Goal: Task Accomplishment & Management: Complete application form

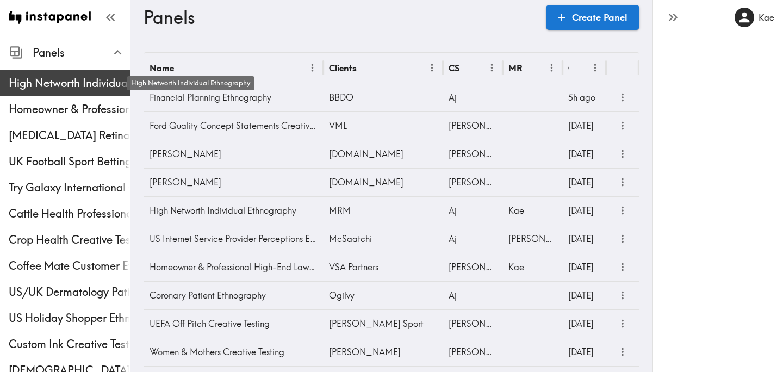
click at [66, 84] on span "High Networth Individual Ethnography" at bounding box center [69, 83] width 121 height 15
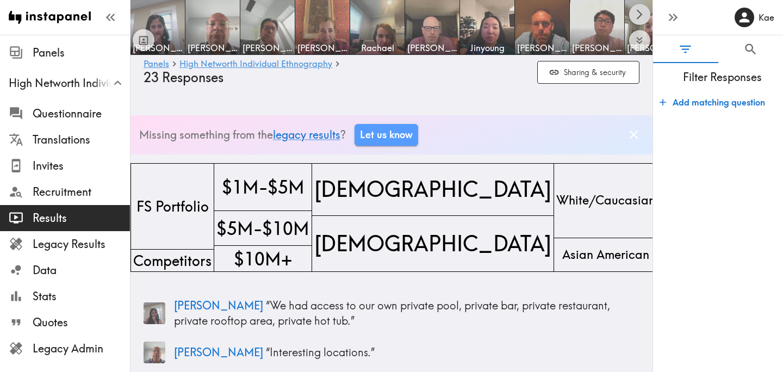
click at [640, 9] on icon "Scroll right" at bounding box center [639, 14] width 13 height 13
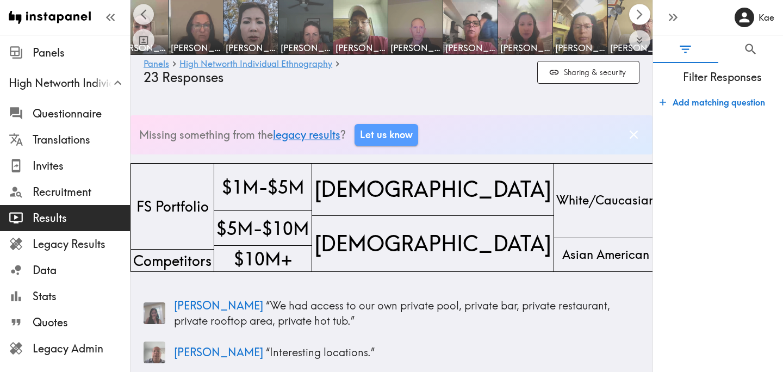
scroll to position [0, 522]
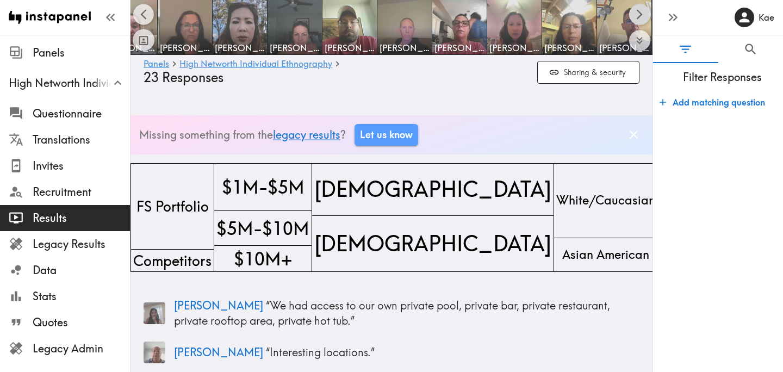
click at [640, 9] on icon "Scroll right" at bounding box center [639, 14] width 13 height 13
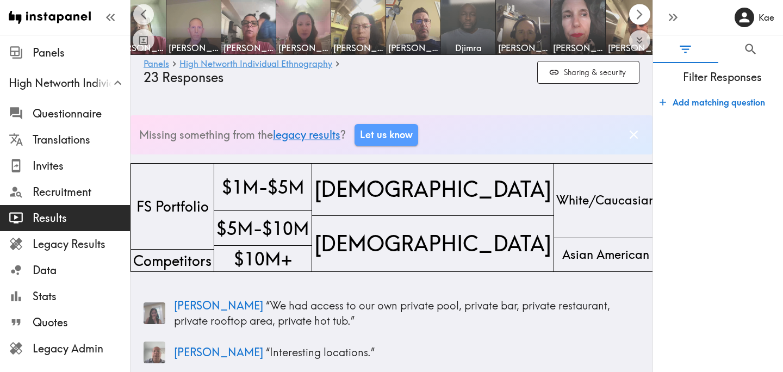
scroll to position [0, 741]
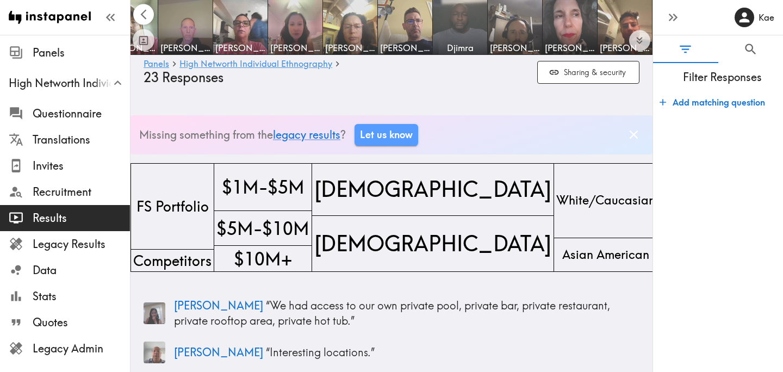
click at [144, 10] on icon "Scroll left" at bounding box center [143, 14] width 6 height 10
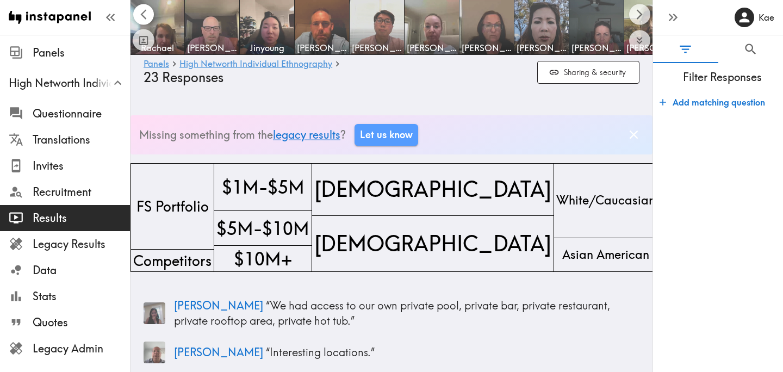
scroll to position [0, 219]
click at [145, 11] on icon "Scroll left" at bounding box center [144, 14] width 13 height 13
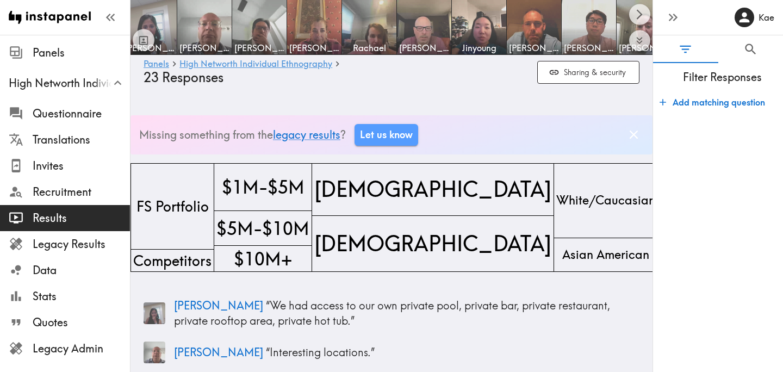
scroll to position [0, 0]
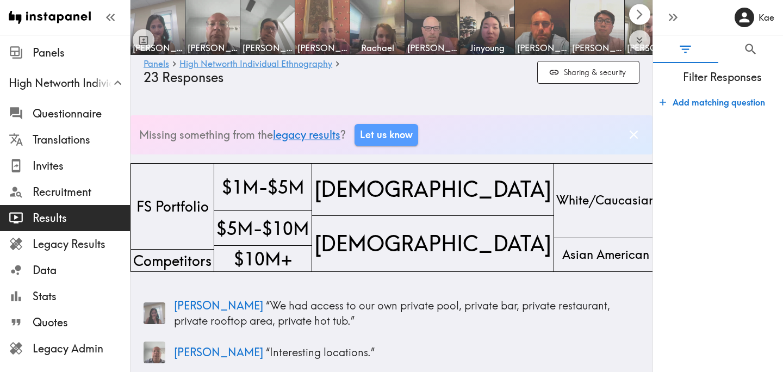
click at [638, 14] on icon "Scroll right" at bounding box center [639, 14] width 13 height 13
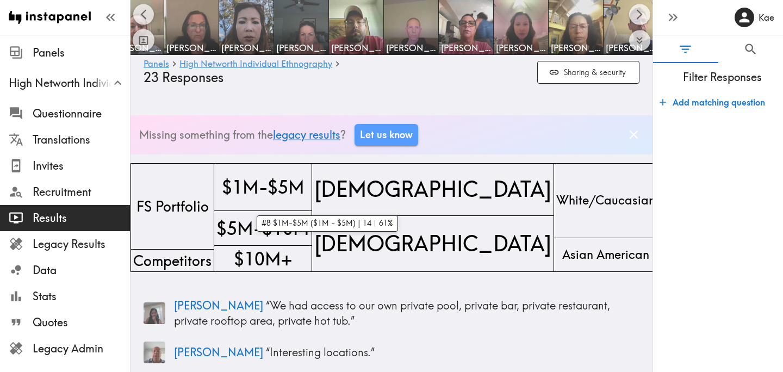
scroll to position [0, 522]
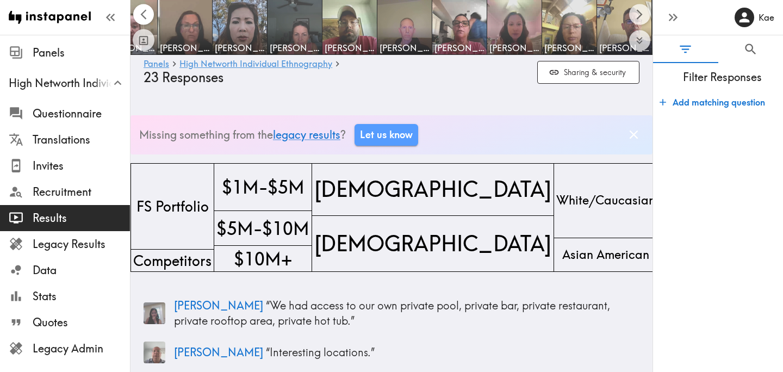
click at [145, 13] on icon "Scroll left" at bounding box center [144, 14] width 13 height 13
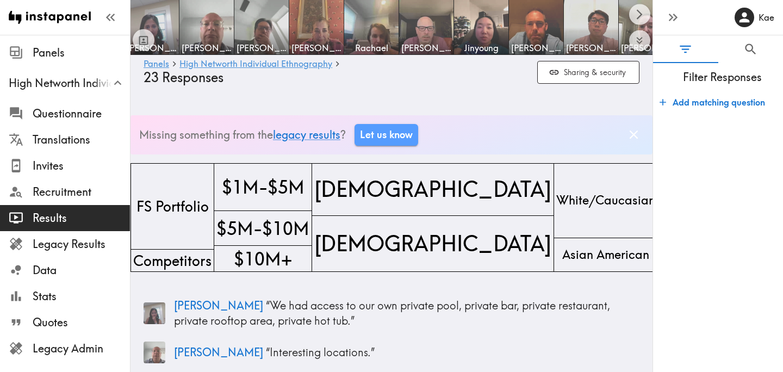
scroll to position [0, 0]
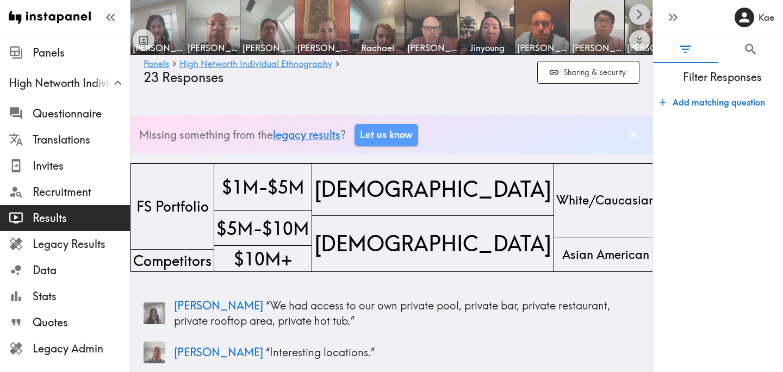
click at [642, 10] on icon "Scroll right" at bounding box center [639, 14] width 13 height 13
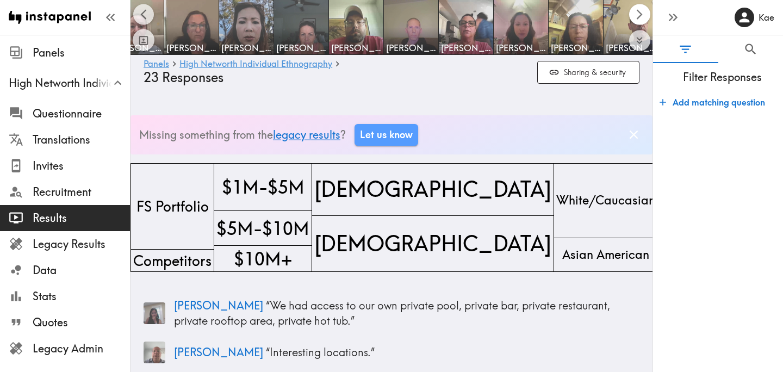
scroll to position [0, 522]
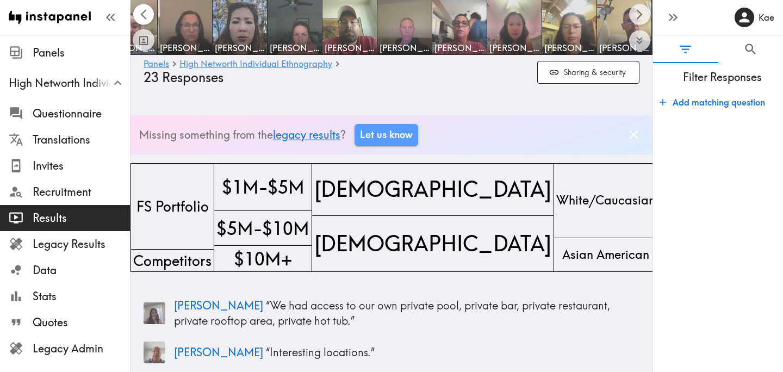
click at [139, 17] on icon "Scroll left" at bounding box center [144, 14] width 13 height 13
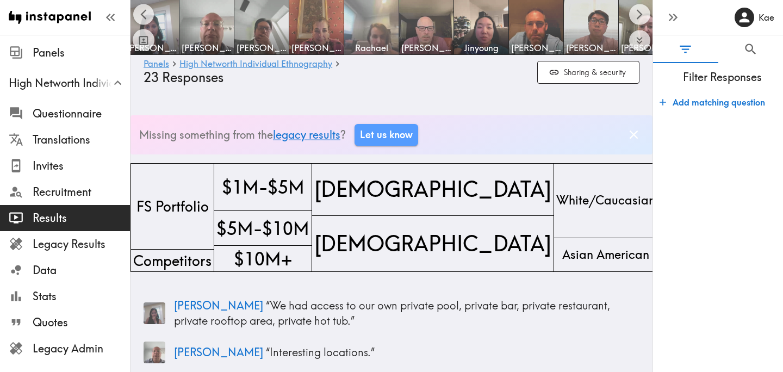
scroll to position [0, 0]
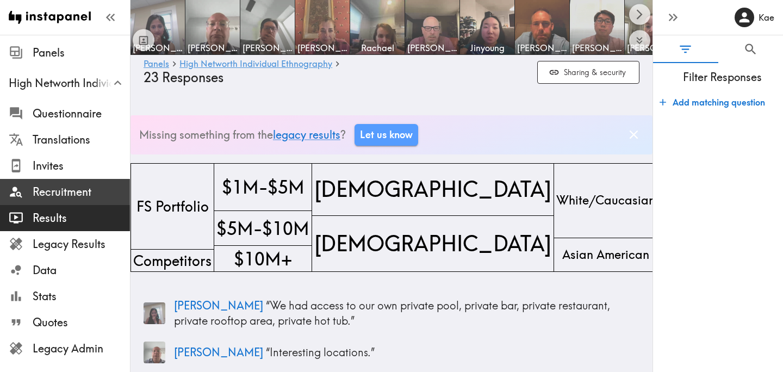
click at [58, 196] on span "Recruitment" at bounding box center [81, 191] width 97 height 15
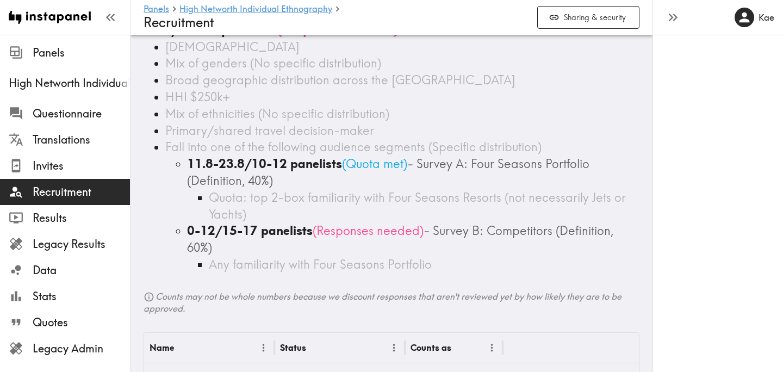
scroll to position [65, 0]
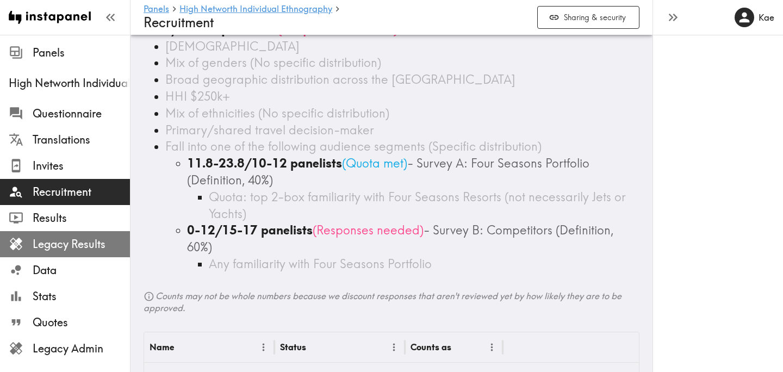
click at [91, 239] on span "Legacy Results" at bounding box center [81, 243] width 97 height 15
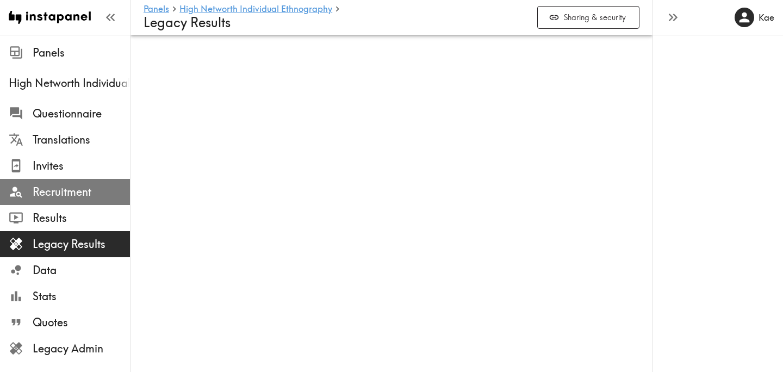
click at [96, 197] on span "Recruitment" at bounding box center [81, 191] width 97 height 15
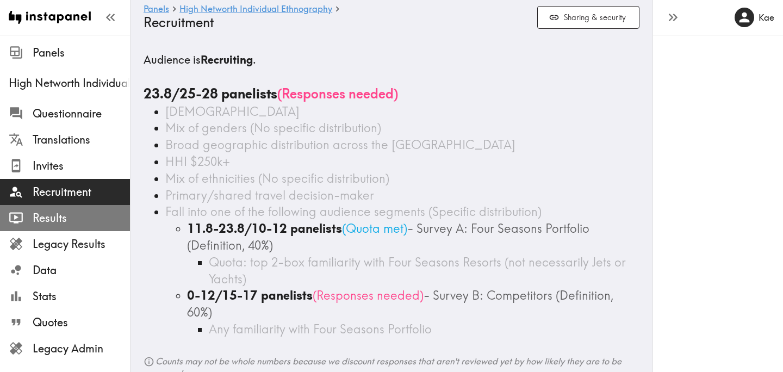
click at [90, 210] on span "Results" at bounding box center [81, 217] width 97 height 15
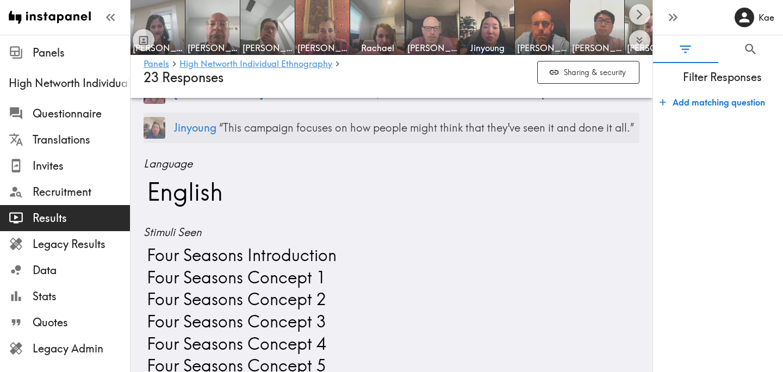
scroll to position [497, 0]
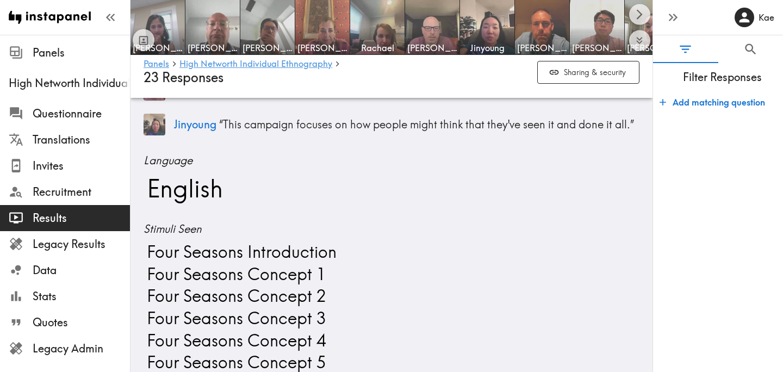
click at [177, 230] on span "Stimuli Seen" at bounding box center [391, 228] width 496 height 15
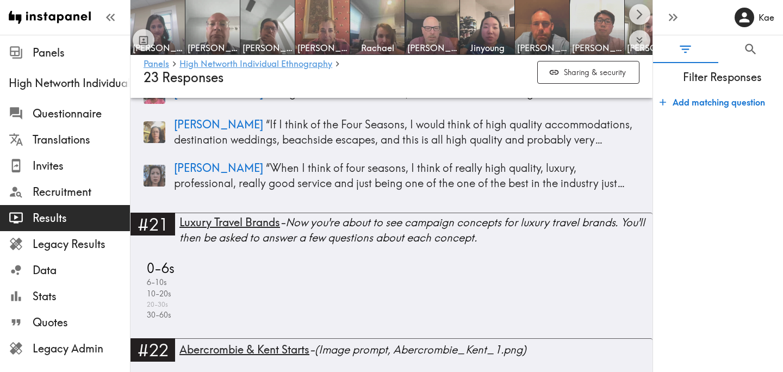
scroll to position [4113, 0]
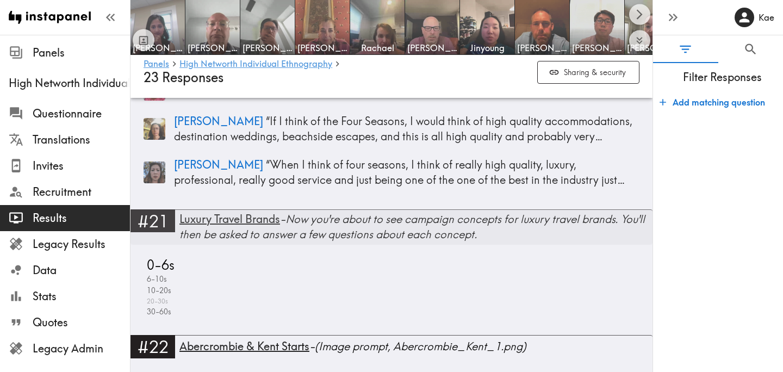
click at [217, 212] on span "Luxury Travel Brands" at bounding box center [229, 219] width 101 height 14
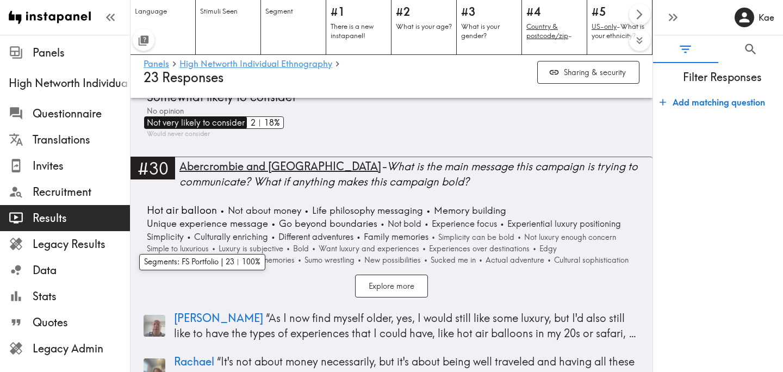
scroll to position [5087, 0]
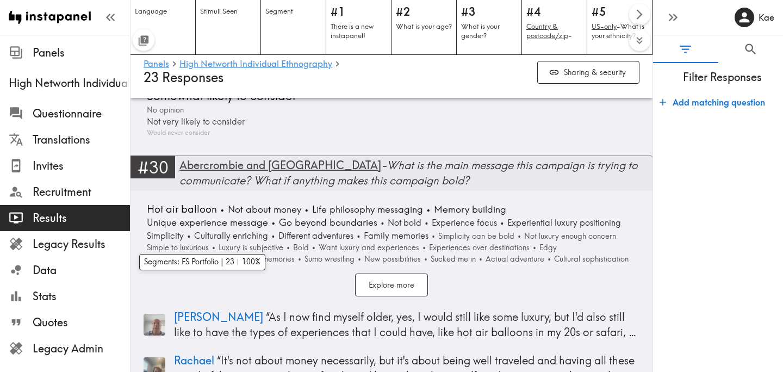
click at [220, 158] on div "Abercrombie and Kent - What is the main message this campaign is trying to comm…" at bounding box center [415, 173] width 473 height 30
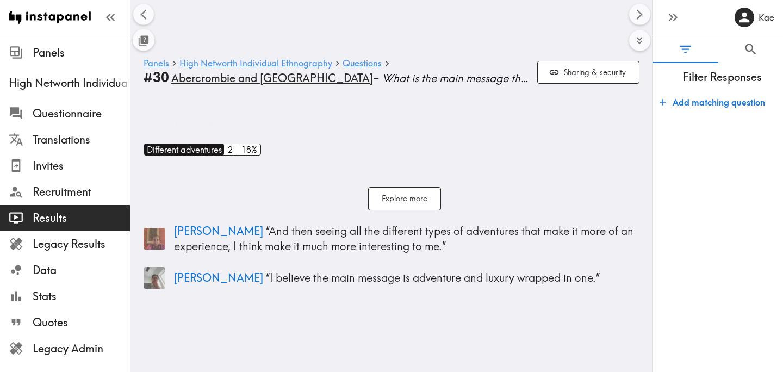
scroll to position [0, 65]
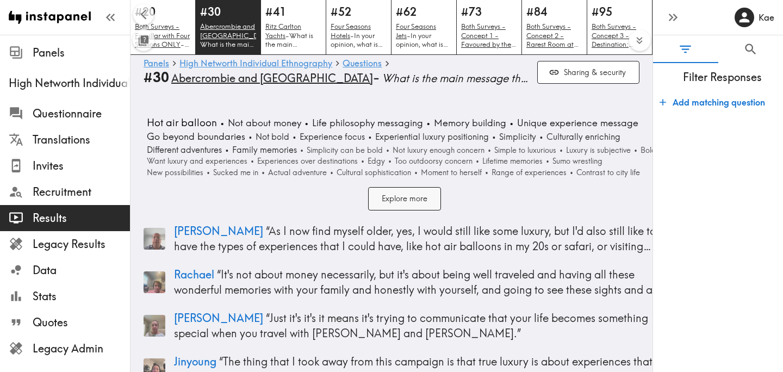
click at [401, 199] on button "Explore more" at bounding box center [404, 198] width 73 height 23
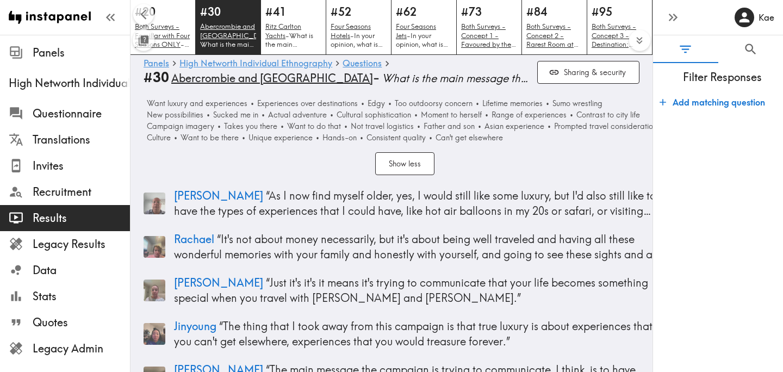
scroll to position [0, 0]
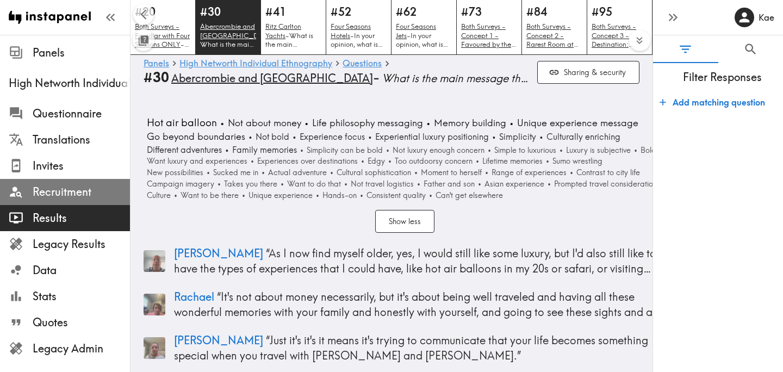
click at [94, 202] on div "Recruitment" at bounding box center [65, 192] width 130 height 28
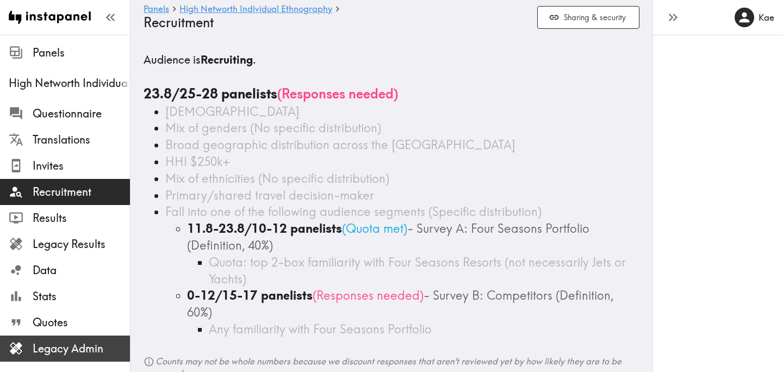
click at [56, 345] on span "Legacy Admin" at bounding box center [81, 348] width 97 height 15
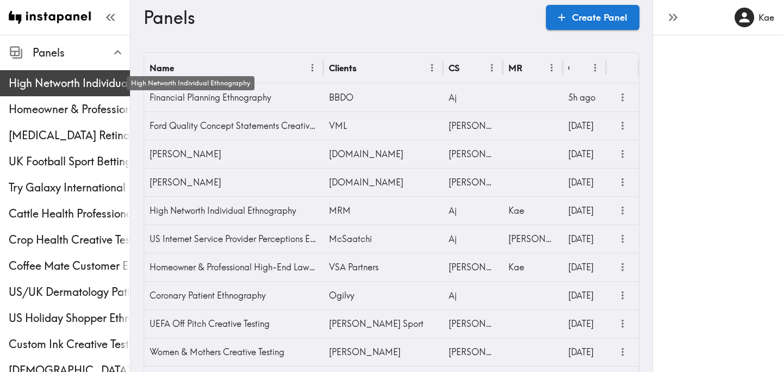
click at [58, 82] on span "High Networth Individual Ethnography" at bounding box center [69, 83] width 121 height 15
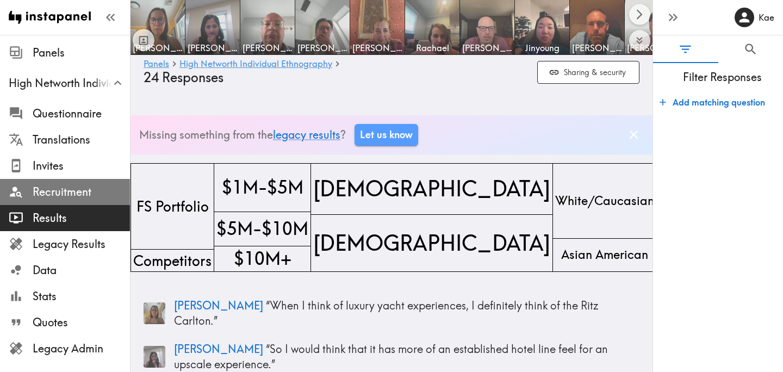
click at [67, 190] on span "Recruitment" at bounding box center [81, 191] width 97 height 15
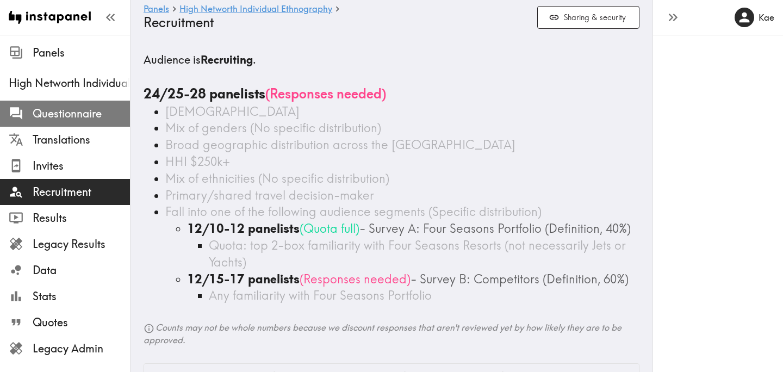
click at [71, 115] on span "Questionnaire" at bounding box center [81, 113] width 97 height 15
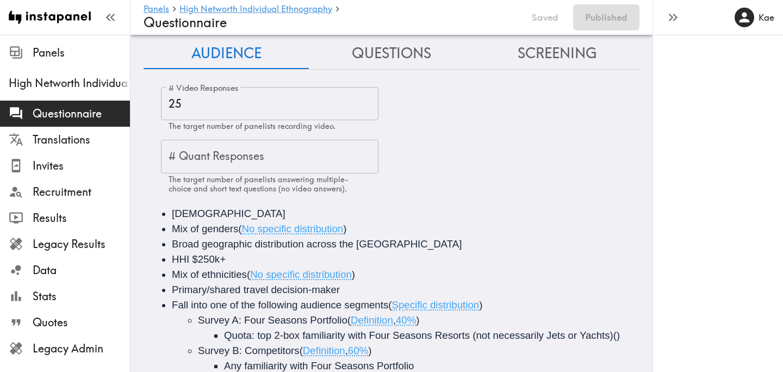
scroll to position [46, 0]
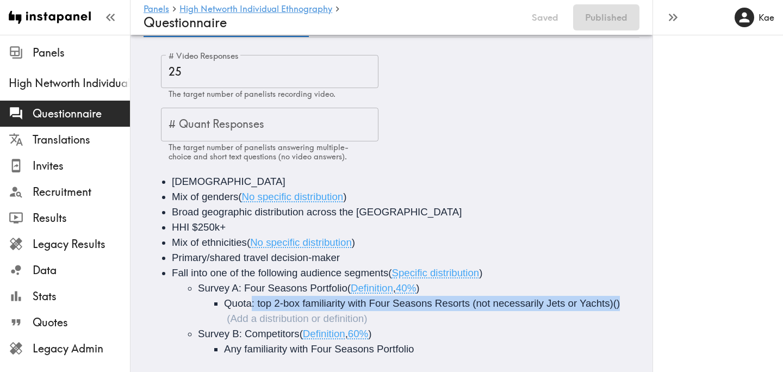
drag, startPoint x: 631, startPoint y: 305, endPoint x: 249, endPoint y: 304, distance: 382.1
click at [249, 304] on li "Quota: top 2-box familiarity with Four Seasons Resorts (not necessarily Jets or…" at bounding box center [448, 311] width 448 height 30
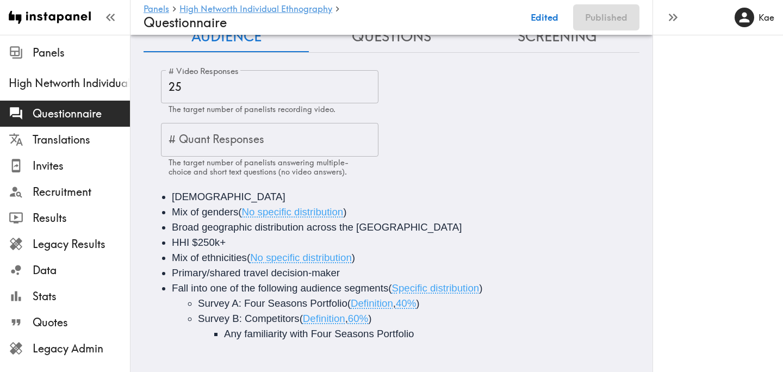
scroll to position [33, 0]
click at [395, 288] on span "Specific distribution" at bounding box center [435, 287] width 88 height 11
click at [322, 339] on li "Any familiarity with Four Seasons Portfolio" at bounding box center [448, 333] width 448 height 15
drag, startPoint x: 422, startPoint y: 303, endPoint x: 351, endPoint y: 306, distance: 70.7
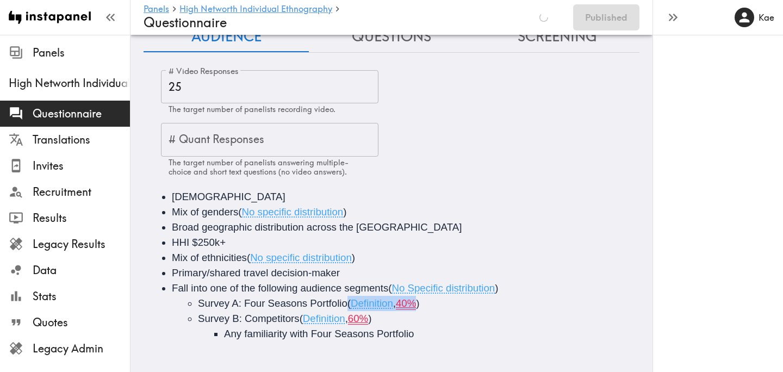
click at [351, 306] on span "( Definition , 40% )" at bounding box center [383, 302] width 72 height 11
click at [392, 301] on span "Survey A: Four Seasons Portfolio-Needs 10 people" at bounding box center [312, 302] width 229 height 11
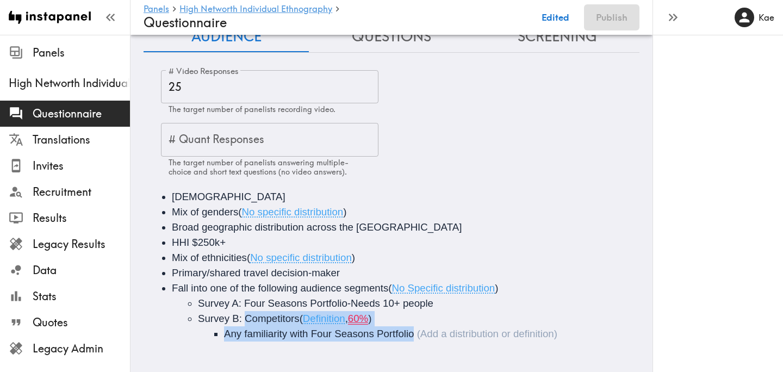
drag, startPoint x: 420, startPoint y: 333, endPoint x: 246, endPoint y: 321, distance: 174.3
click at [246, 321] on li "Survey B: Competitors ( Definition , 60% ) Any familiarity with Four Seasons Po…" at bounding box center [427, 326] width 459 height 30
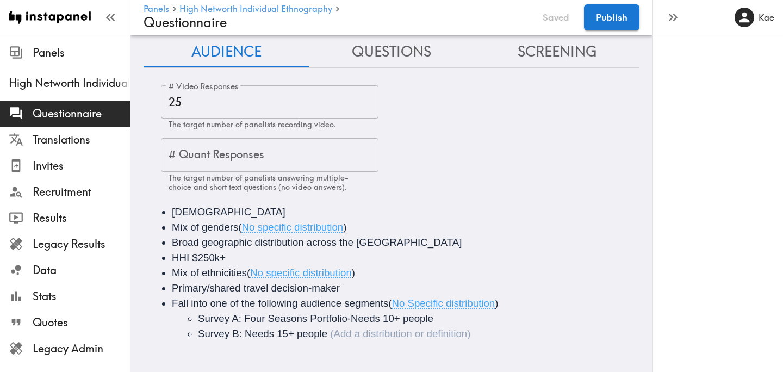
click at [555, 48] on button "Screening" at bounding box center [556, 51] width 165 height 31
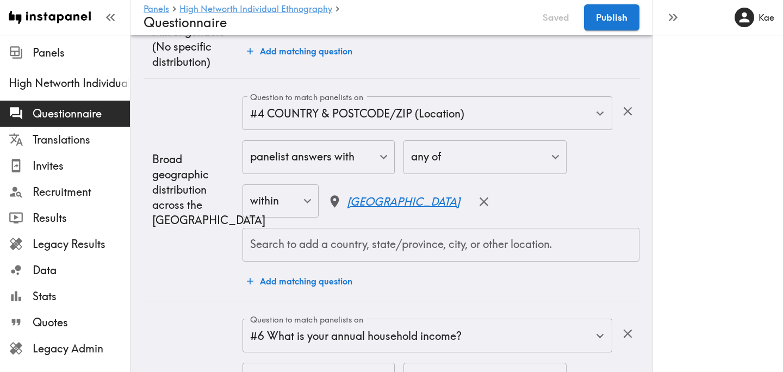
scroll to position [1200, 0]
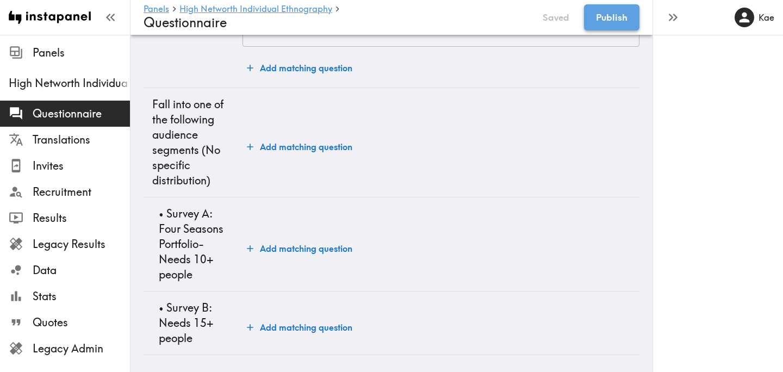
click at [622, 23] on button "Publish" at bounding box center [611, 17] width 55 height 26
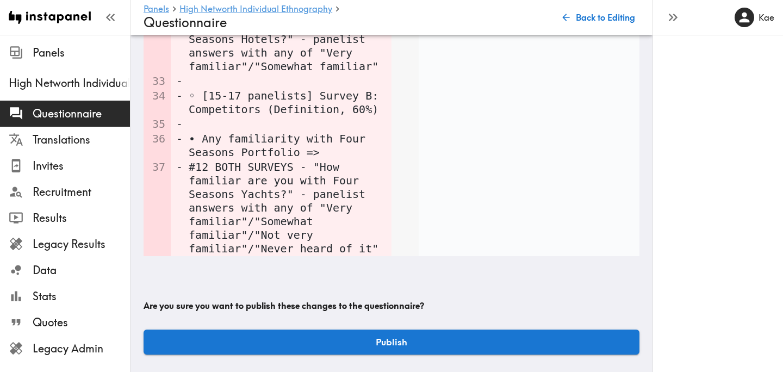
scroll to position [1151, 0]
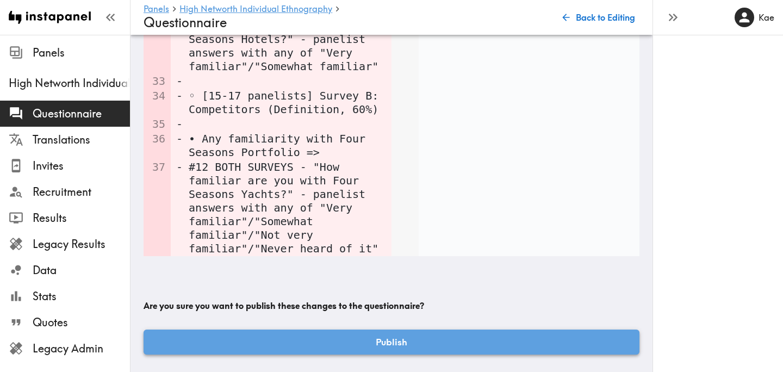
click at [471, 336] on button "Publish" at bounding box center [391, 341] width 496 height 25
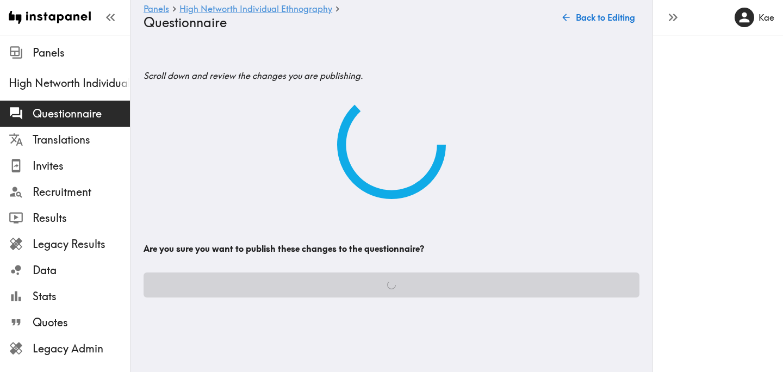
scroll to position [0, 0]
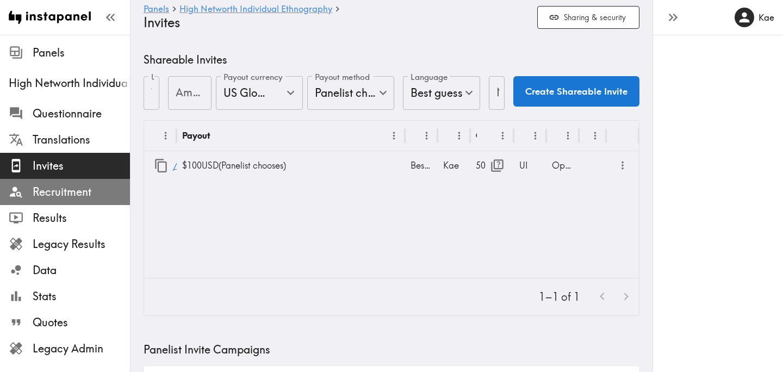
click at [95, 187] on span "Recruitment" at bounding box center [81, 191] width 97 height 15
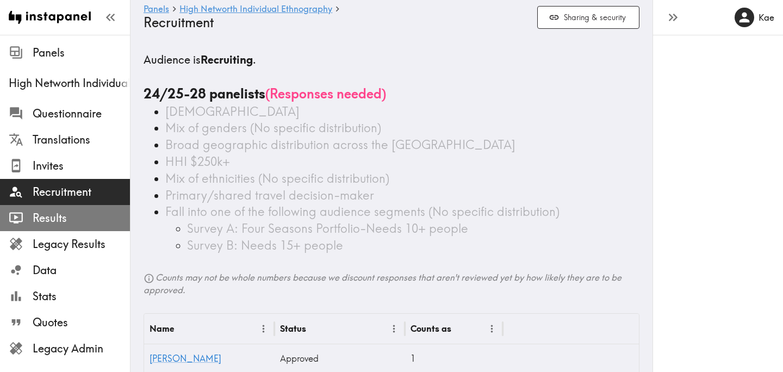
click at [78, 216] on span "Results" at bounding box center [81, 217] width 97 height 15
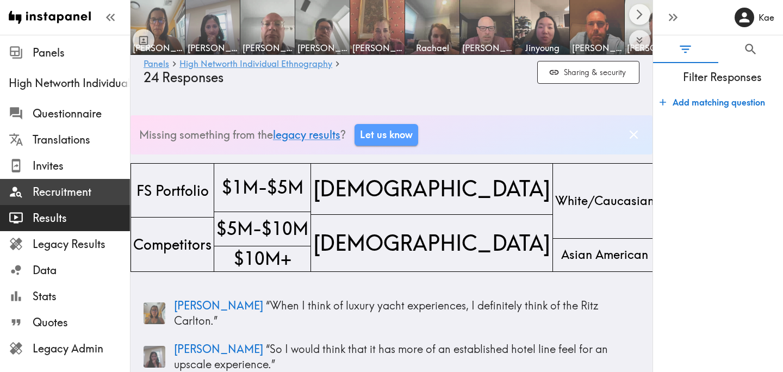
click at [86, 195] on span "Recruitment" at bounding box center [81, 191] width 97 height 15
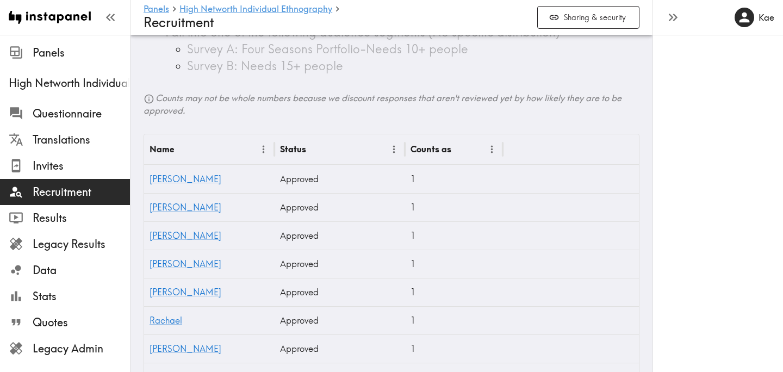
scroll to position [182, 0]
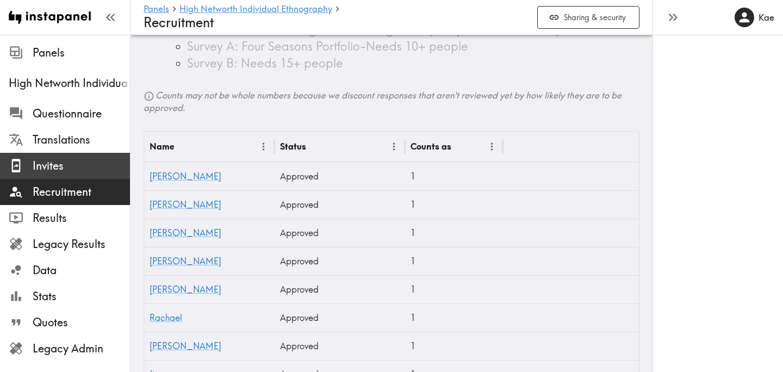
click at [74, 169] on span "Invites" at bounding box center [81, 165] width 97 height 15
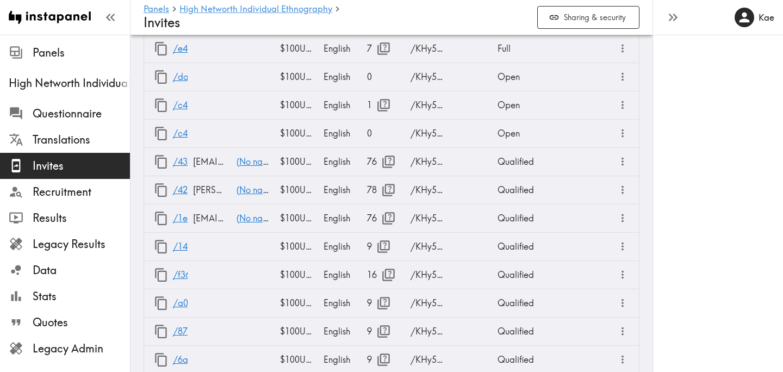
scroll to position [1745, 0]
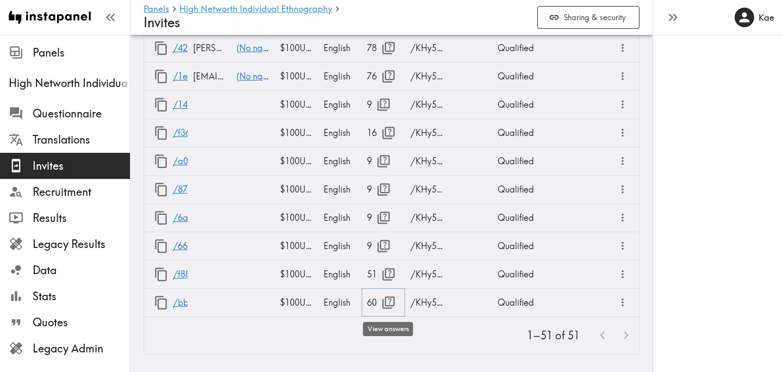
click at [389, 300] on icon "button" at bounding box center [388, 302] width 15 height 15
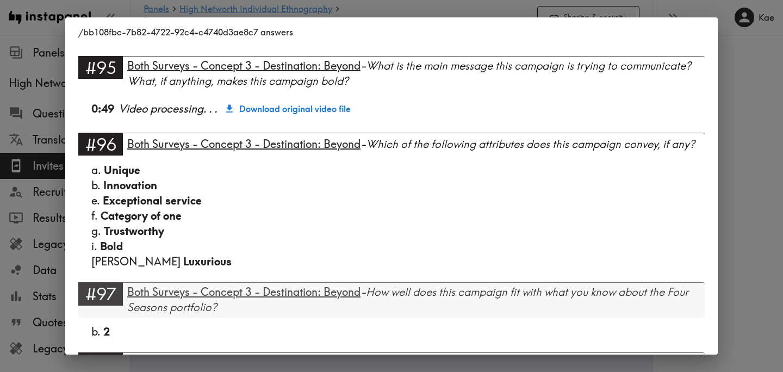
scroll to position [3678, 0]
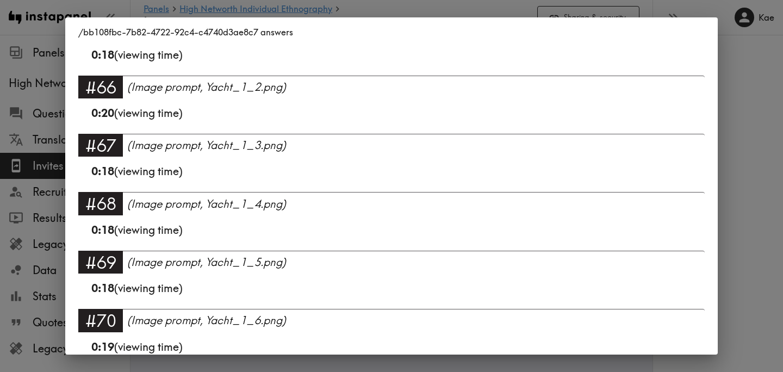
click at [755, 177] on div "/bb108fbc-7b82-4722-92c4-c4740d3ae8c7 answers Language English #1 There is a ne…" at bounding box center [391, 186] width 783 height 372
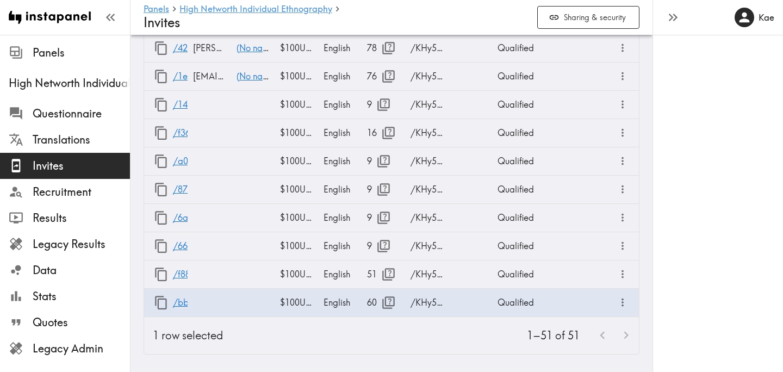
click at [449, 344] on div "1–51 of 51" at bounding box center [435, 335] width 407 height 37
click at [161, 302] on icon "button" at bounding box center [161, 302] width 15 height 15
click at [385, 304] on icon "button" at bounding box center [388, 302] width 13 height 13
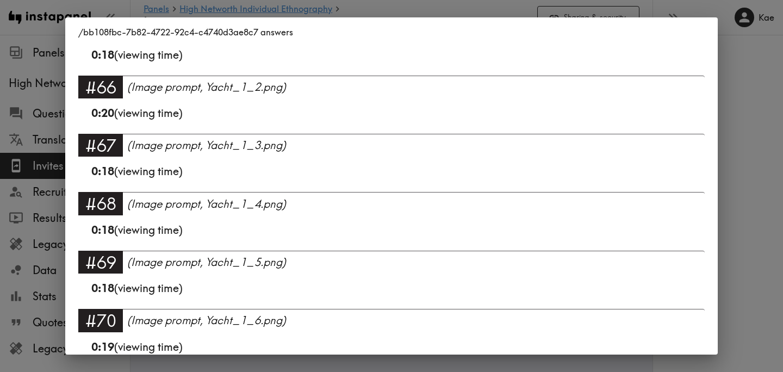
click at [761, 175] on div "/bb108fbc-7b82-4722-92c4-c4740d3ae8c7 answers Language English #1 There is a ne…" at bounding box center [391, 186] width 783 height 372
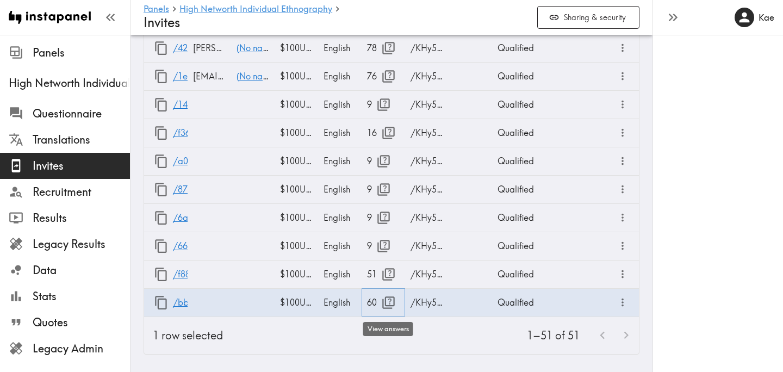
click at [389, 293] on button "button" at bounding box center [388, 302] width 23 height 23
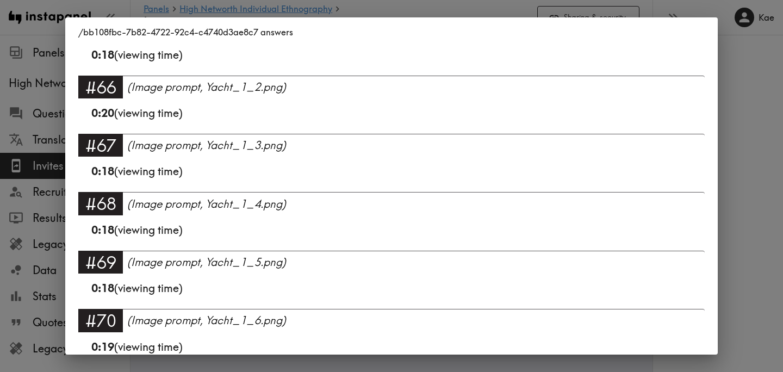
click at [746, 251] on div "/bb108fbc-7b82-4722-92c4-c4740d3ae8c7 answers Language English #1 There is a ne…" at bounding box center [391, 186] width 783 height 372
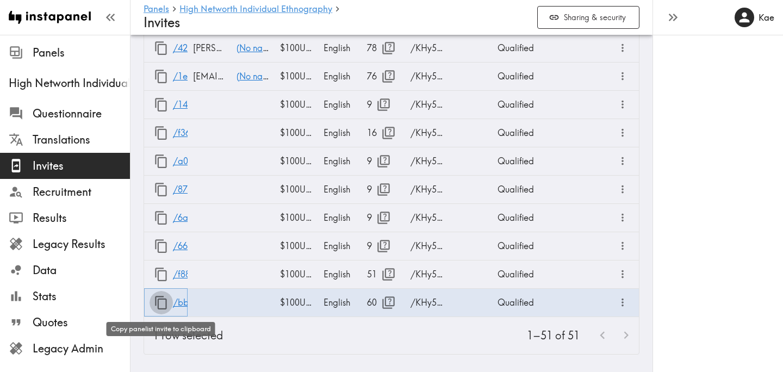
click at [158, 302] on icon "button" at bounding box center [161, 303] width 12 height 14
click at [306, 338] on div "1–51 of 51" at bounding box center [435, 335] width 407 height 37
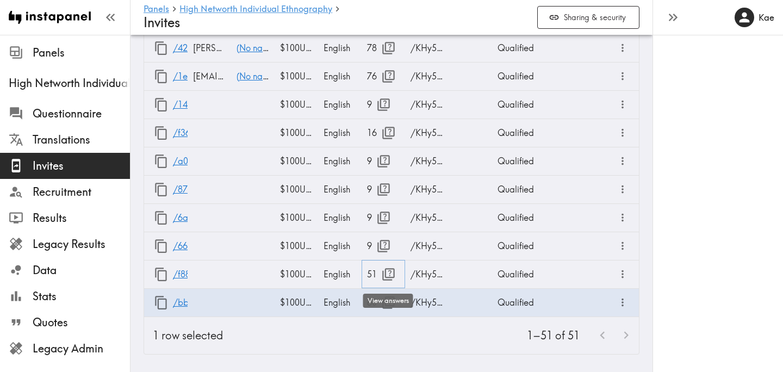
click at [393, 278] on icon "button" at bounding box center [388, 274] width 15 height 15
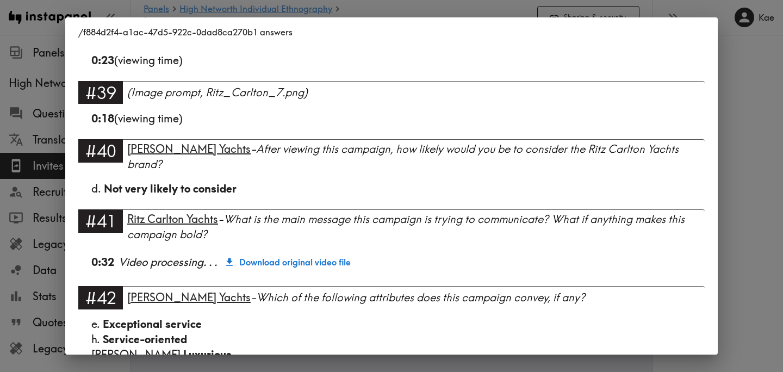
scroll to position [2418, 0]
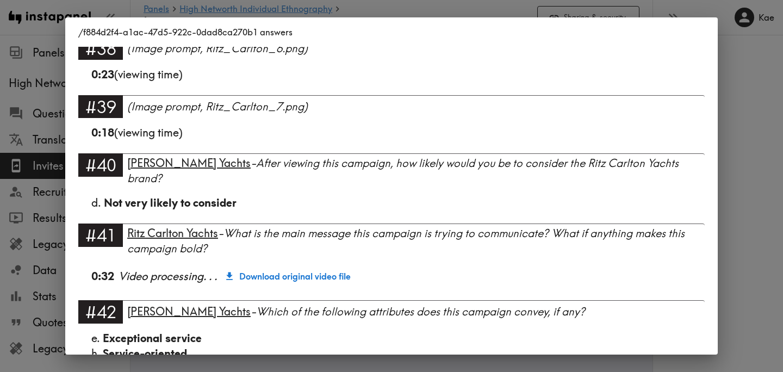
click at [764, 165] on div "/f884d2f4-a1ac-47d5-922c-0dad8ca270b1 answers Language English #1 There is a ne…" at bounding box center [391, 186] width 783 height 372
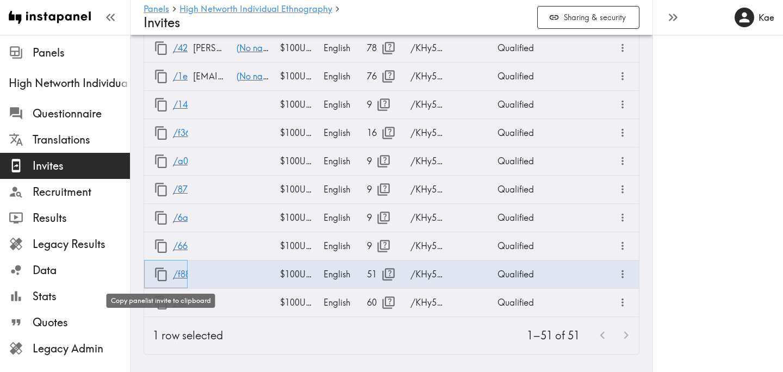
click at [160, 272] on icon "button" at bounding box center [161, 274] width 15 height 15
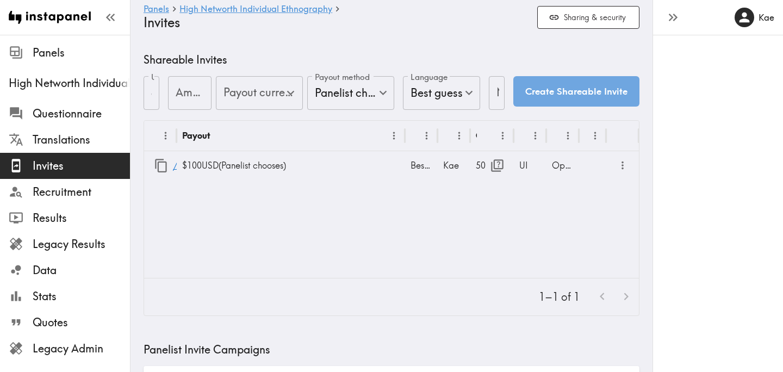
type input "US Global Equivalent - converted and cost-of-living adjusted"
type input "USD - US Dollar ([GEOGRAPHIC_DATA], [US_STATE], [GEOGRAPHIC_DATA], [GEOGRAPHIC_…"
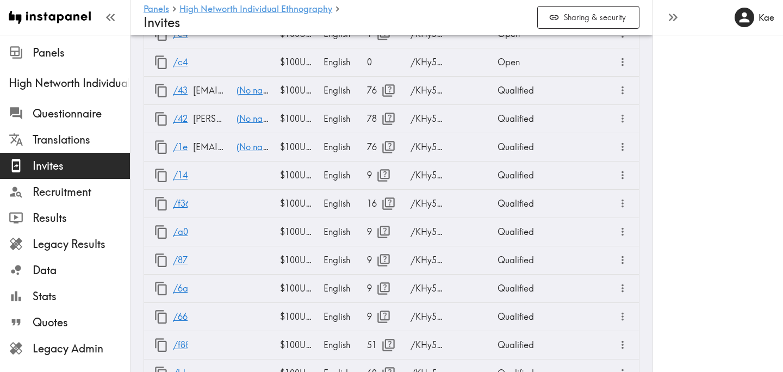
scroll to position [1745, 0]
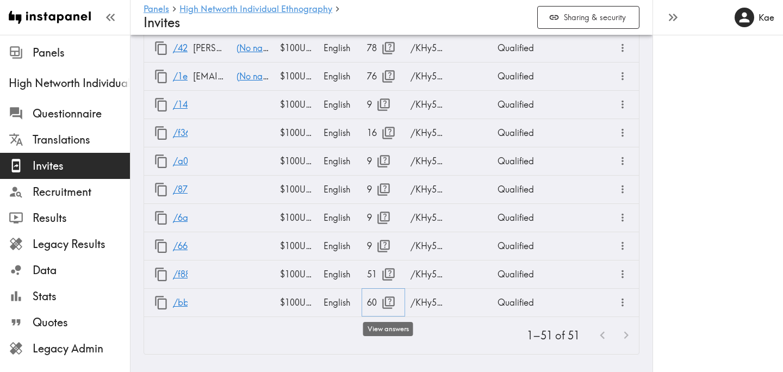
click at [382, 299] on icon "button" at bounding box center [388, 302] width 13 height 13
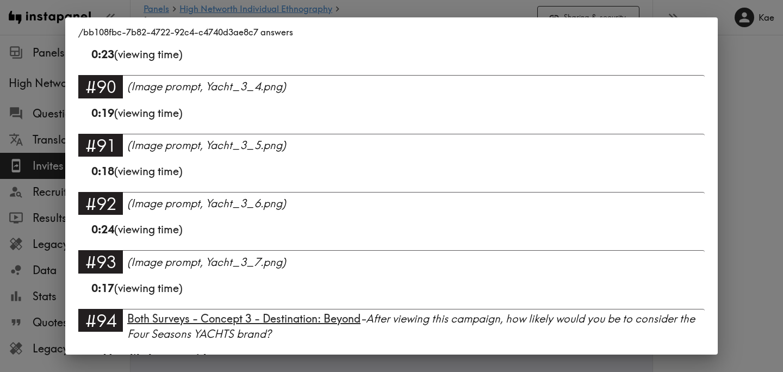
scroll to position [3678, 0]
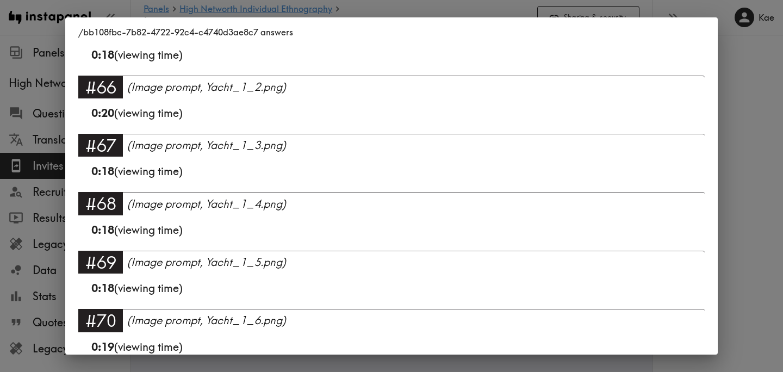
click at [754, 99] on div "/bb108fbc-7b82-4722-92c4-c4740d3ae8c7 answers Language English #1 There is a ne…" at bounding box center [391, 186] width 783 height 372
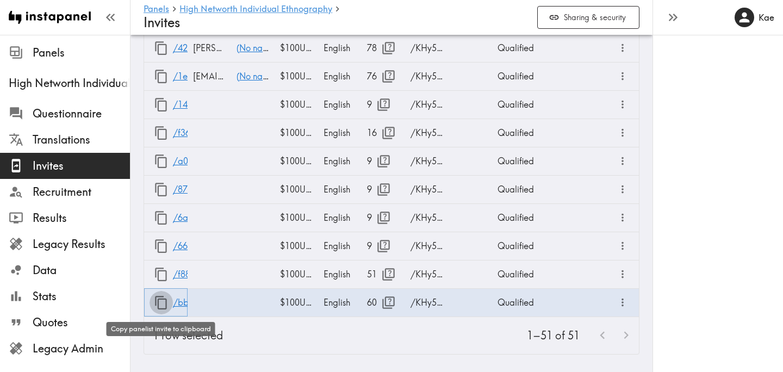
click at [161, 303] on icon "button" at bounding box center [161, 302] width 15 height 15
click at [157, 303] on icon "button" at bounding box center [161, 302] width 15 height 15
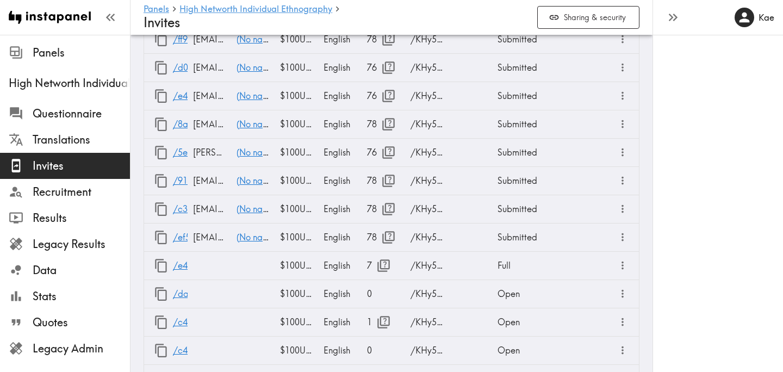
scroll to position [1745, 0]
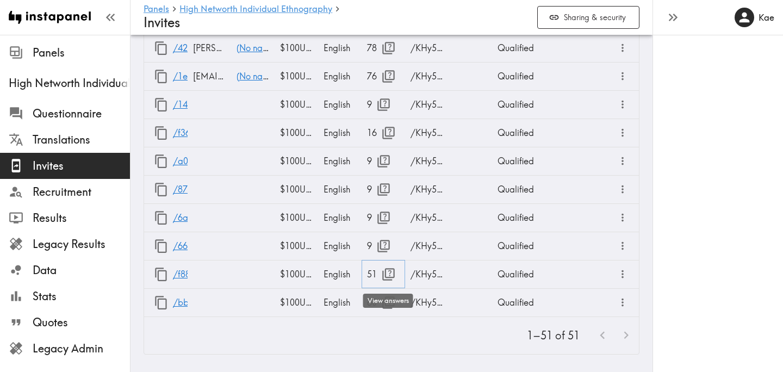
click at [389, 272] on icon "button" at bounding box center [388, 274] width 15 height 15
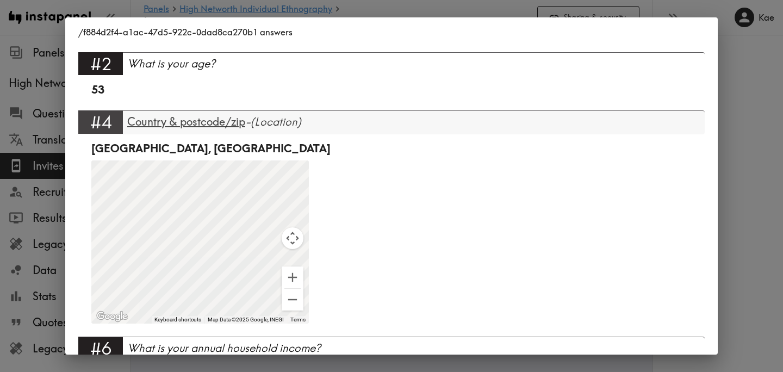
scroll to position [98, 0]
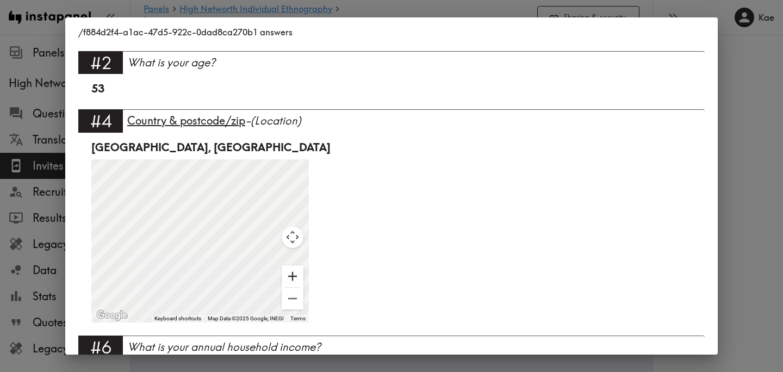
click at [296, 276] on button "Zoom in" at bounding box center [293, 276] width 22 height 22
click at [296, 277] on button "Zoom in" at bounding box center [293, 276] width 22 height 22
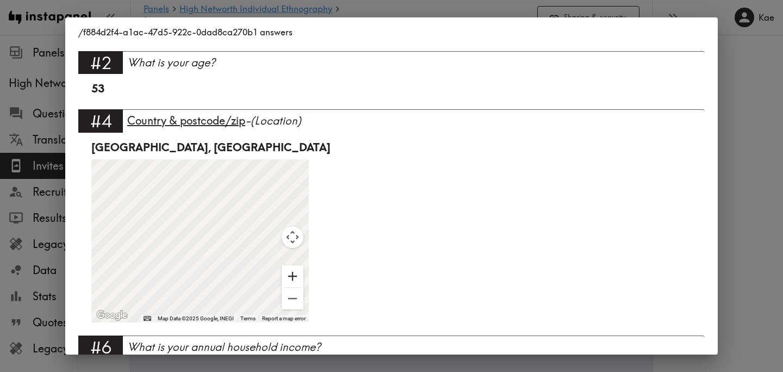
click at [296, 277] on button "Zoom in" at bounding box center [293, 276] width 22 height 22
click at [292, 301] on button "Zoom out" at bounding box center [293, 299] width 22 height 22
click at [749, 180] on div "/f884d2f4-a1ac-47d5-922c-0dad8ca270b1 answers Language English #1 There is a ne…" at bounding box center [391, 186] width 783 height 372
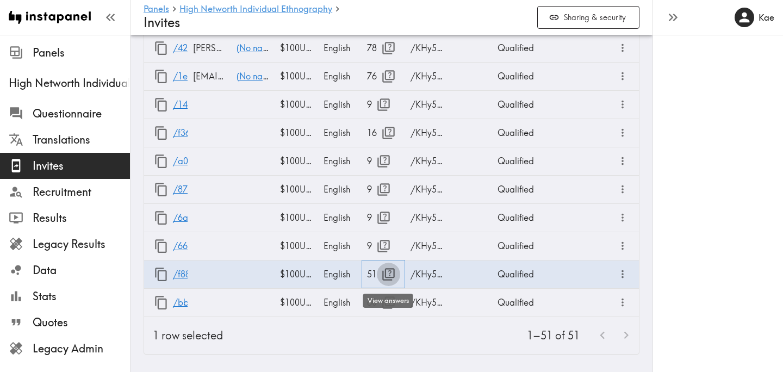
click at [391, 266] on button "button" at bounding box center [388, 274] width 23 height 23
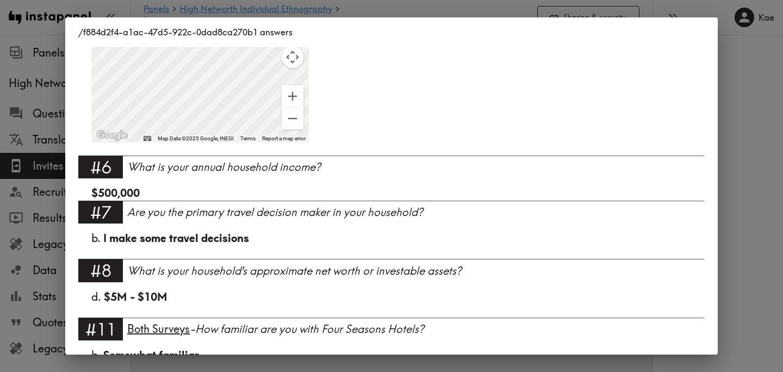
scroll to position [0, 0]
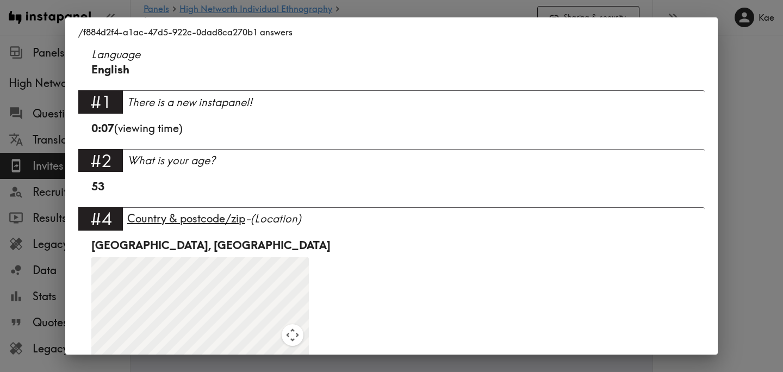
click at [723, 197] on div "/f884d2f4-a1ac-47d5-922c-0dad8ca270b1 answers Language English #1 There is a ne…" at bounding box center [391, 186] width 783 height 372
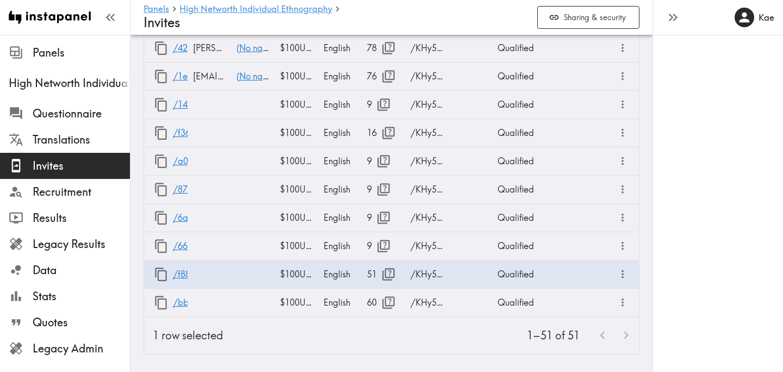
click at [371, 351] on div "1–51 of 51" at bounding box center [435, 335] width 407 height 37
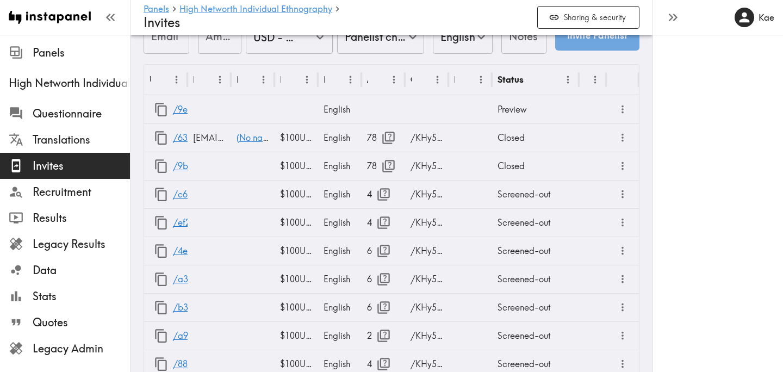
scroll to position [526, 0]
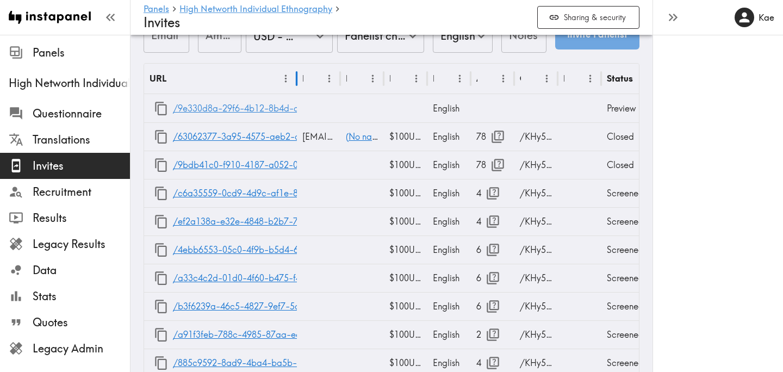
drag, startPoint x: 186, startPoint y: 78, endPoint x: 295, endPoint y: 98, distance: 111.2
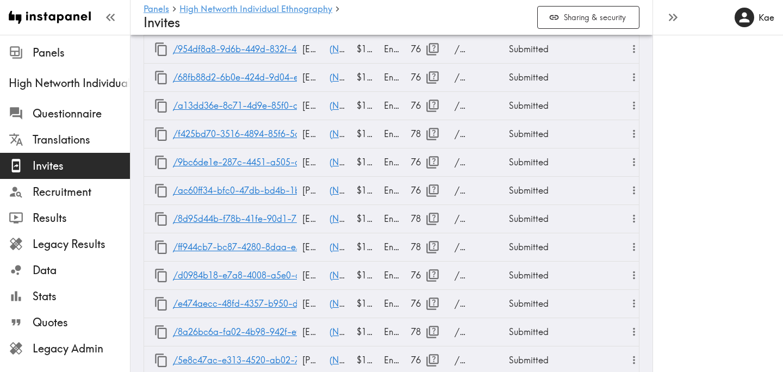
scroll to position [1745, 0]
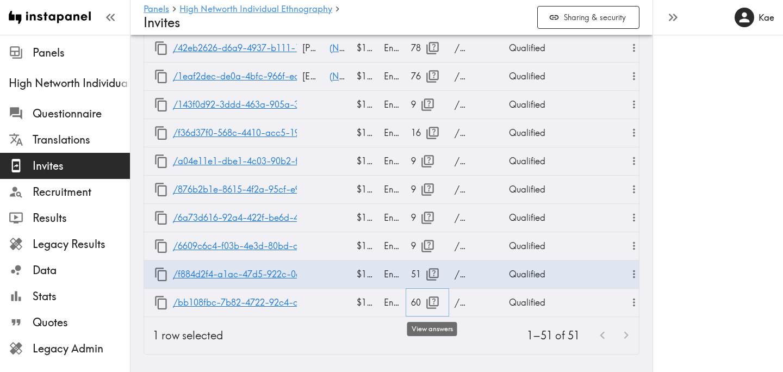
click at [429, 304] on icon "button" at bounding box center [432, 302] width 13 height 13
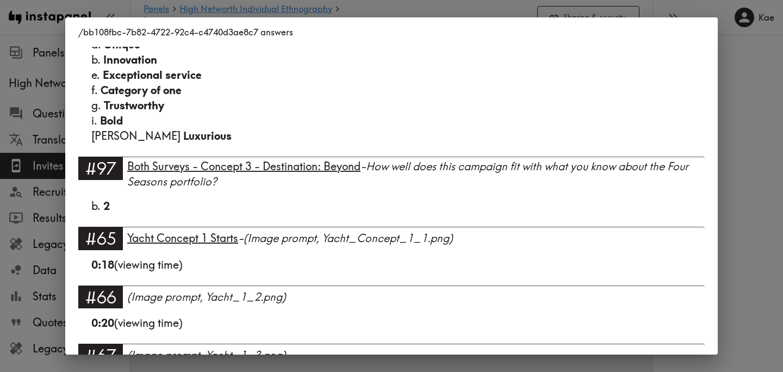
scroll to position [3678, 0]
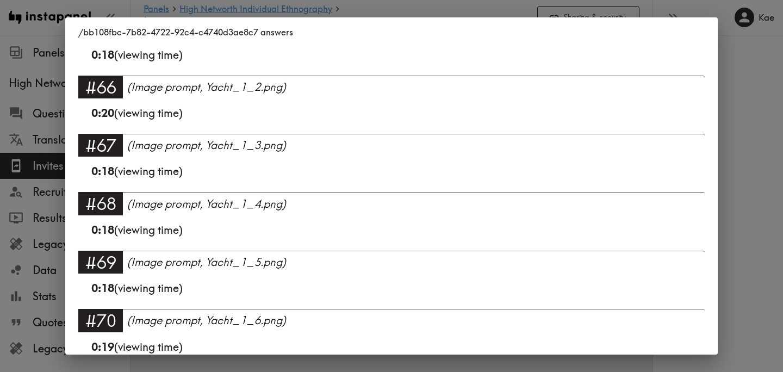
click at [739, 182] on div "/bb108fbc-7b82-4722-92c4-c4740d3ae8c7 answers Language English #1 There is a ne…" at bounding box center [391, 186] width 783 height 372
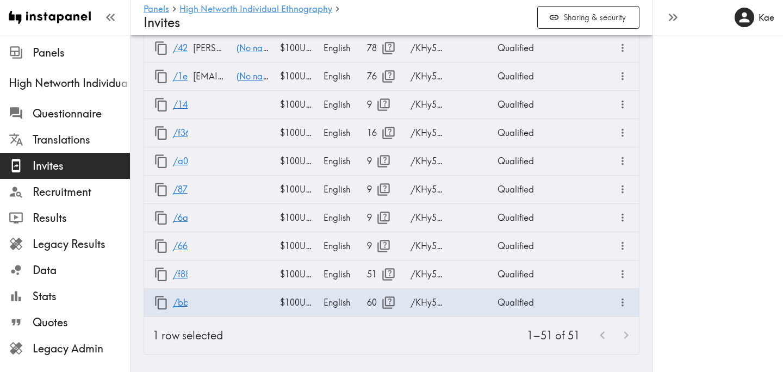
click at [319, 333] on div "1–51 of 51" at bounding box center [435, 335] width 407 height 37
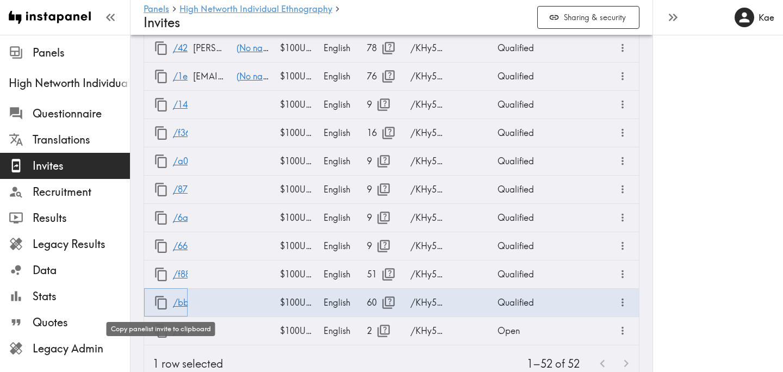
click at [159, 304] on icon "button" at bounding box center [161, 302] width 15 height 15
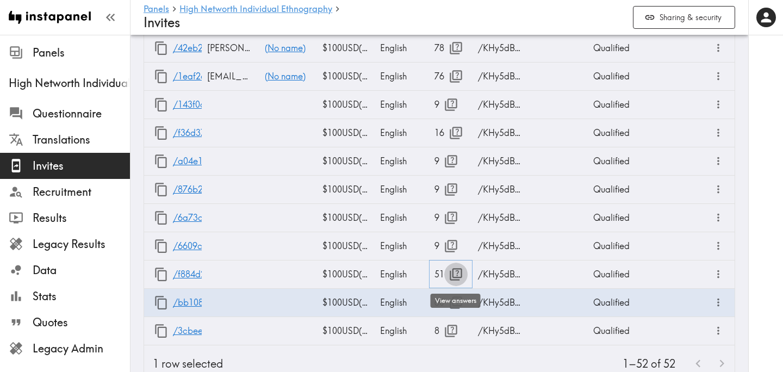
click at [452, 273] on icon "button" at bounding box center [455, 274] width 13 height 13
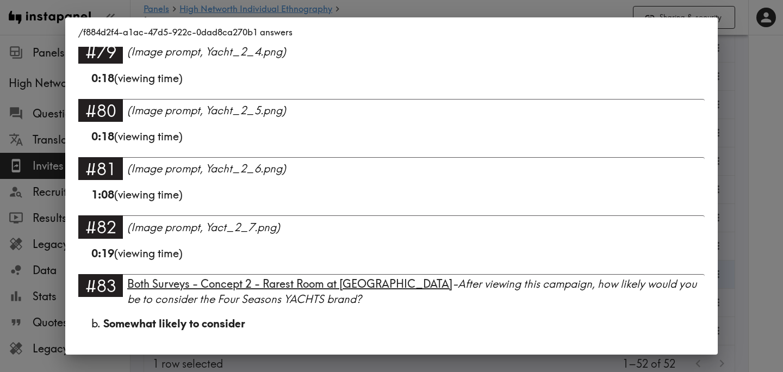
scroll to position [3047, 0]
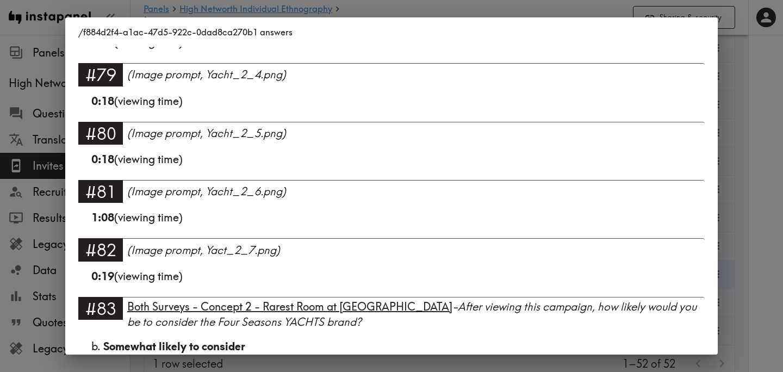
click at [748, 233] on div "/f884d2f4-a1ac-47d5-922c-0dad8ca270b1 answers Language English #1 There is a ne…" at bounding box center [391, 186] width 783 height 372
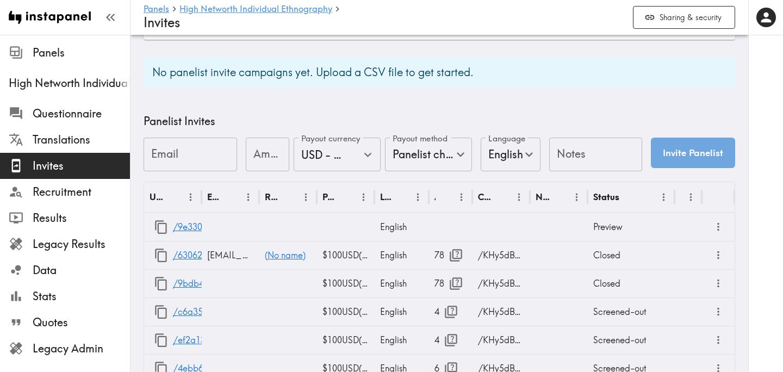
scroll to position [419, 0]
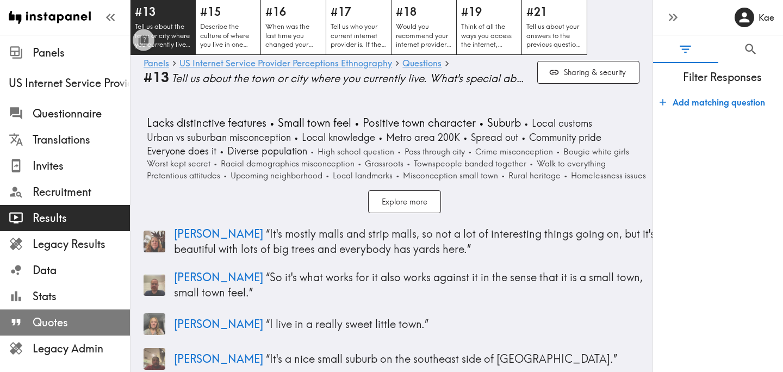
click at [73, 310] on div "Quotes" at bounding box center [65, 322] width 130 height 28
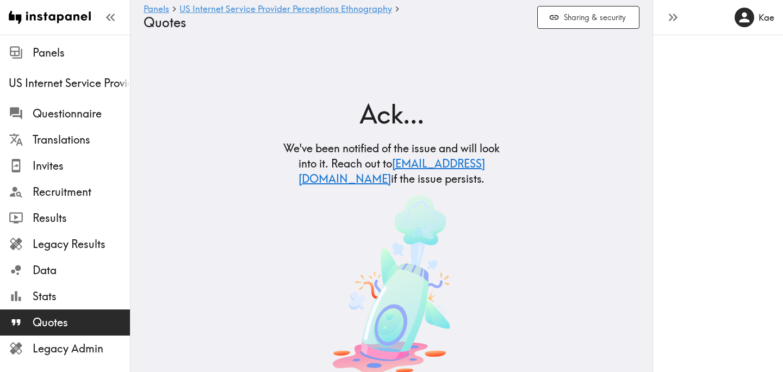
click at [674, 15] on icon "button" at bounding box center [672, 17] width 15 height 15
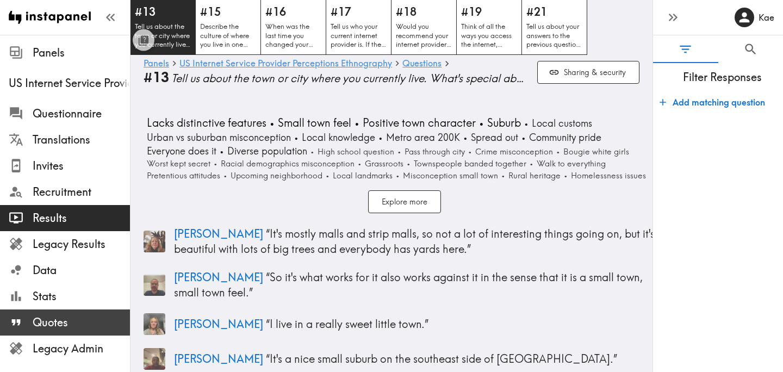
click at [57, 317] on span "Quotes" at bounding box center [81, 322] width 97 height 15
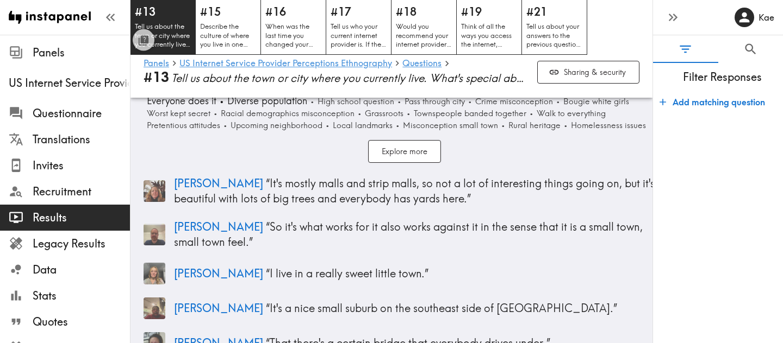
scroll to position [51, 0]
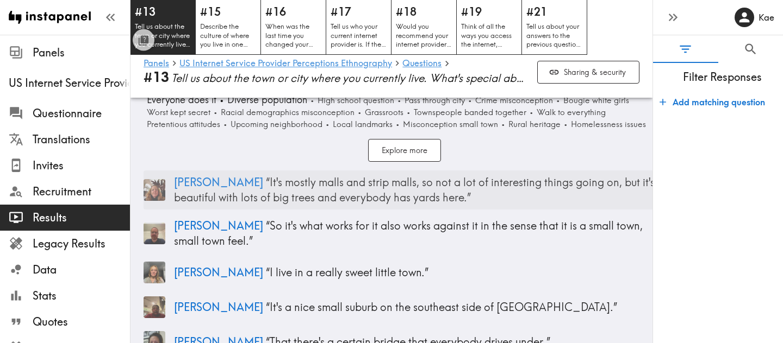
click at [413, 195] on p "[PERSON_NAME] “ It's mostly malls and strip malls, so not a lot of interesting …" at bounding box center [419, 190] width 491 height 30
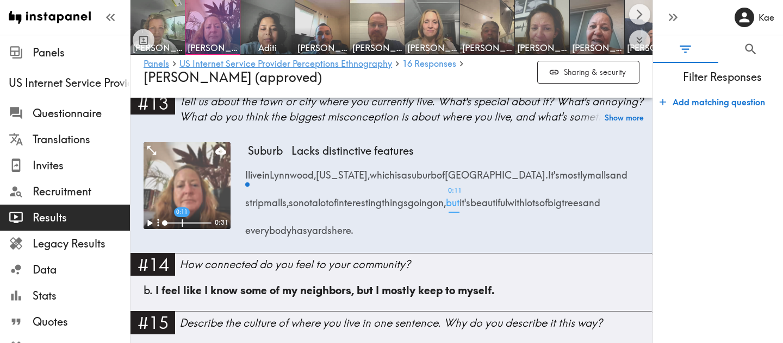
scroll to position [1278, 0]
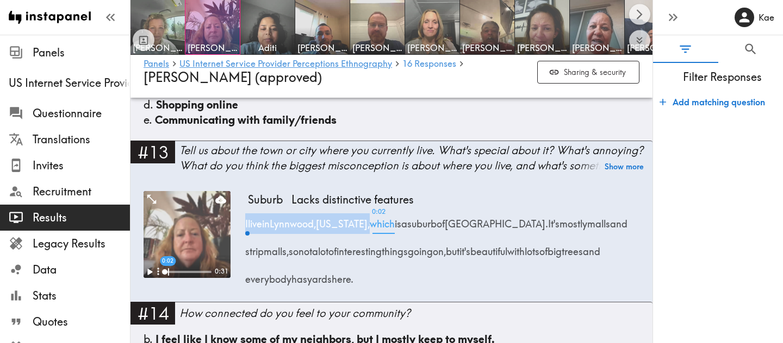
drag, startPoint x: 243, startPoint y: 222, endPoint x: 384, endPoint y: 227, distance: 140.3
click at [384, 227] on div "0:02 0:31 Suburb Lacks distinctive features I live in [GEOGRAPHIC_DATA], [US_ST…" at bounding box center [391, 246] width 496 height 111
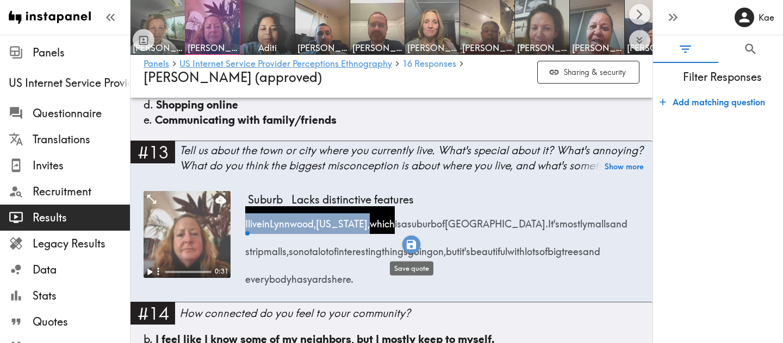
click at [413, 246] on icon "button" at bounding box center [411, 244] width 9 height 9
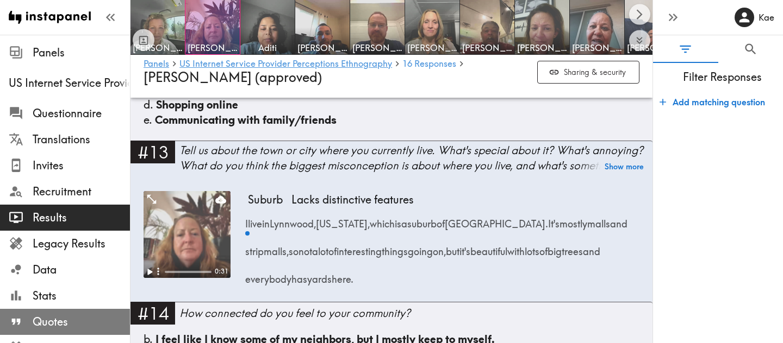
click at [84, 316] on span "Quotes" at bounding box center [81, 322] width 97 height 15
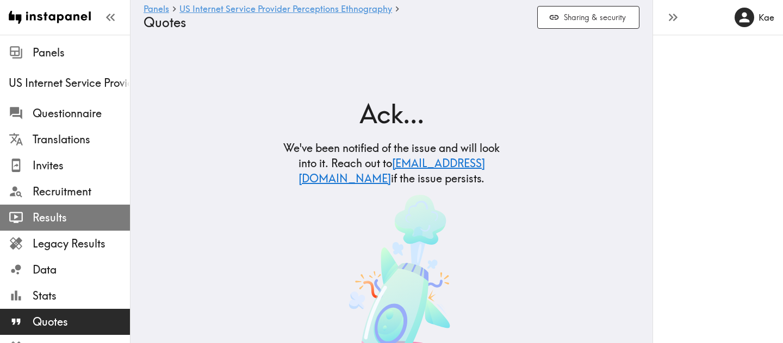
click at [93, 214] on span "Results" at bounding box center [81, 217] width 97 height 15
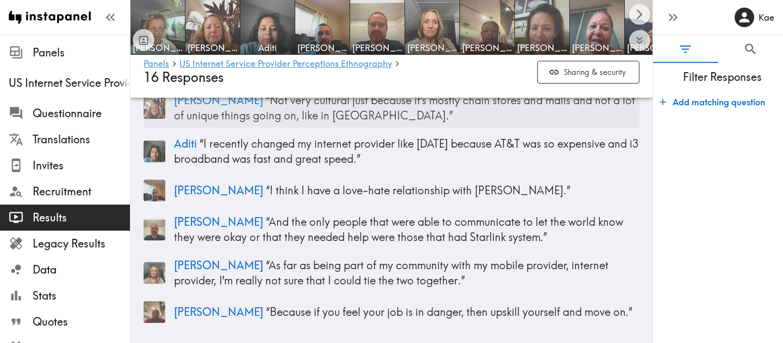
scroll to position [230, 0]
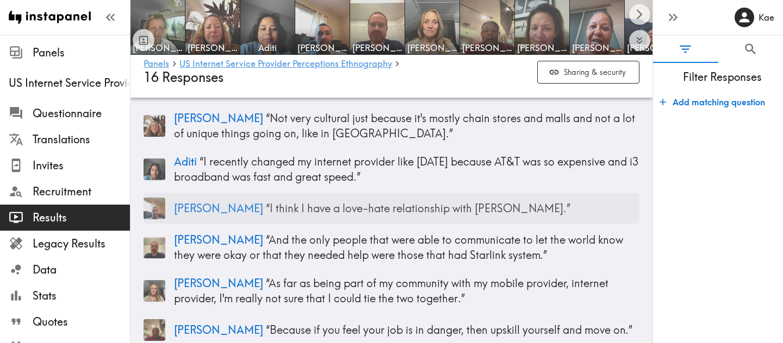
click at [307, 202] on p "[PERSON_NAME] “ I think I have a love-hate relationship with Spectrum. ”" at bounding box center [406, 208] width 465 height 15
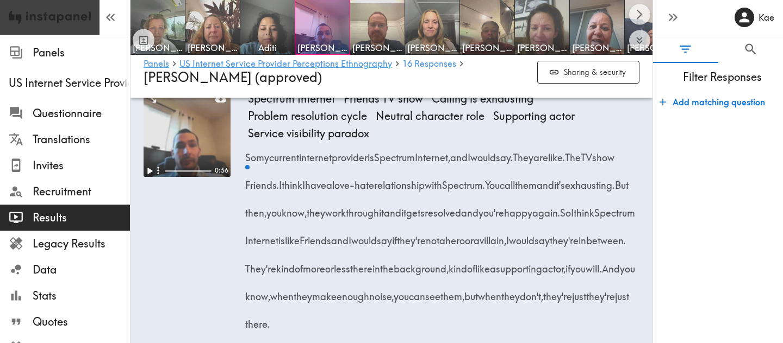
scroll to position [2181, 0]
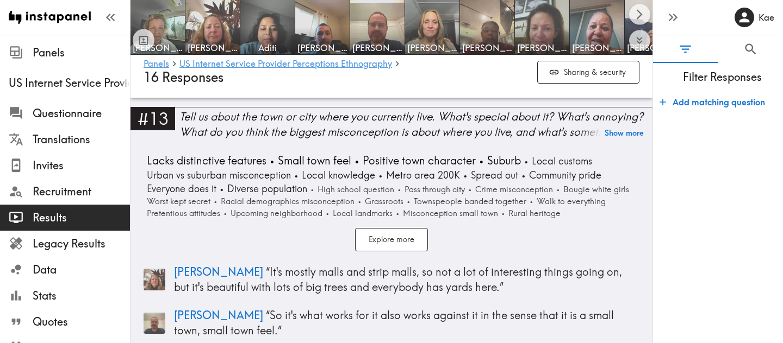
scroll to position [2678, 0]
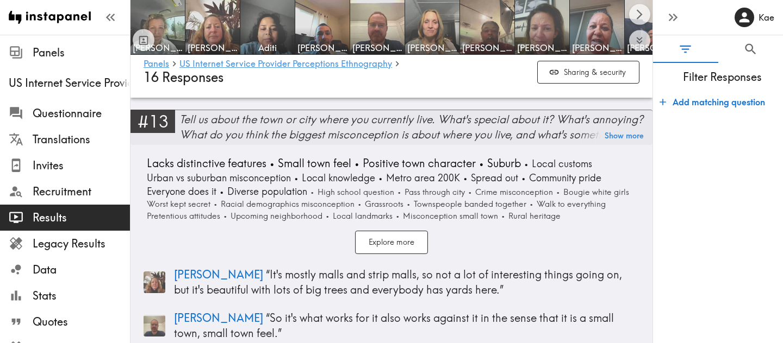
click at [256, 134] on div "Tell us about the town or city where you currently live. What's special about i…" at bounding box center [415, 127] width 473 height 30
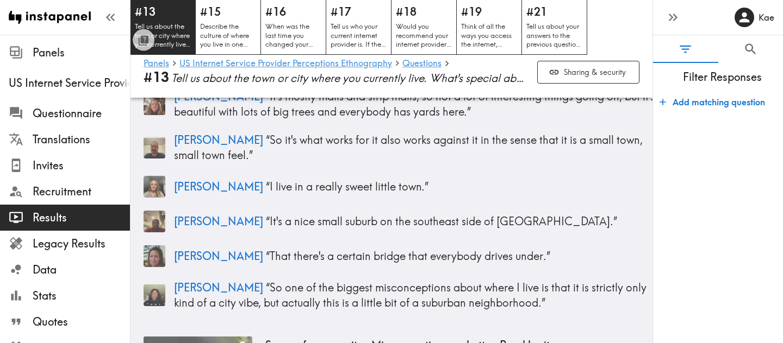
scroll to position [123, 0]
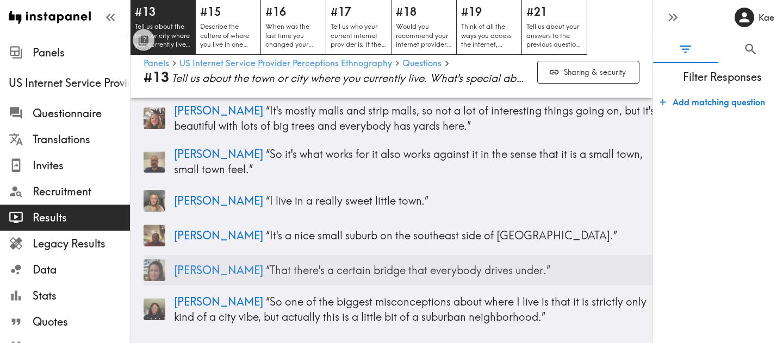
click at [488, 267] on p "Rachel “ That there's a certain bridge that everybody drives under. ”" at bounding box center [419, 270] width 491 height 15
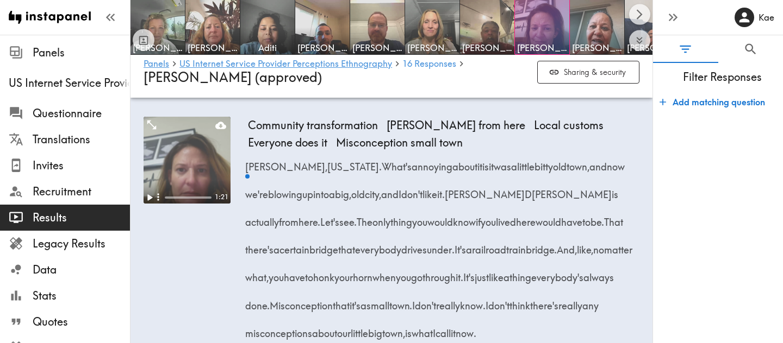
scroll to position [1355, 0]
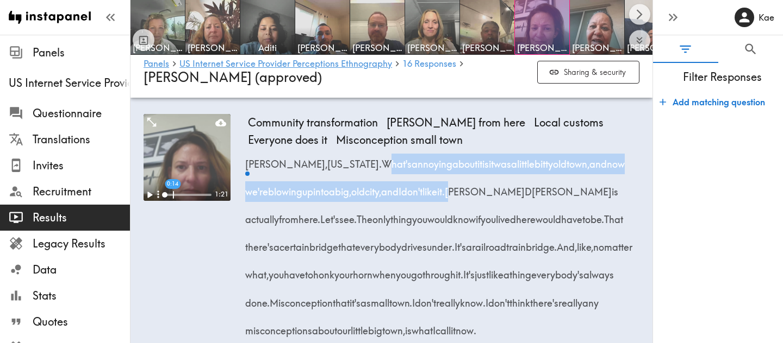
drag, startPoint x: 318, startPoint y: 149, endPoint x: 458, endPoint y: 182, distance: 143.3
click at [458, 182] on div "Denison, Texas. What's annoying about it is it was a little bitty old town, and…" at bounding box center [443, 244] width 391 height 195
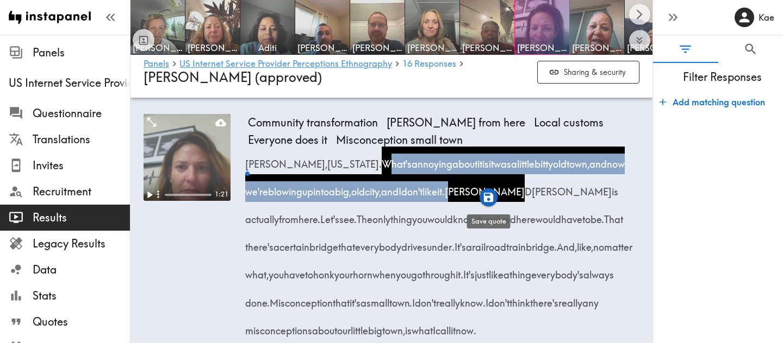
click at [489, 197] on icon "button" at bounding box center [488, 197] width 9 height 9
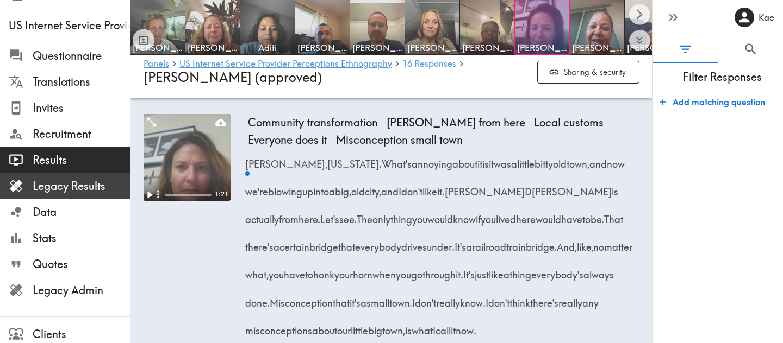
scroll to position [59, 0]
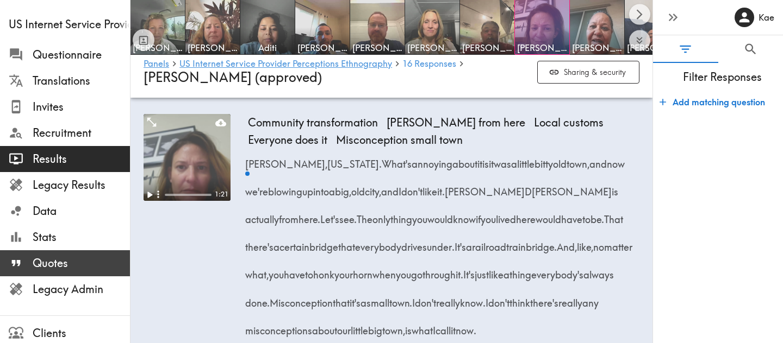
click at [66, 259] on span "Quotes" at bounding box center [81, 263] width 97 height 15
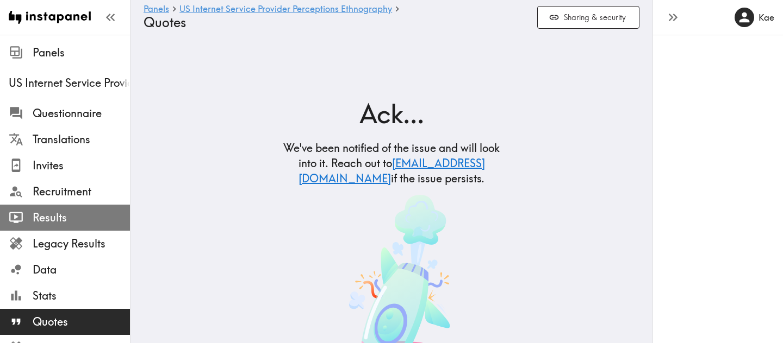
click at [63, 223] on span "Results" at bounding box center [81, 217] width 97 height 15
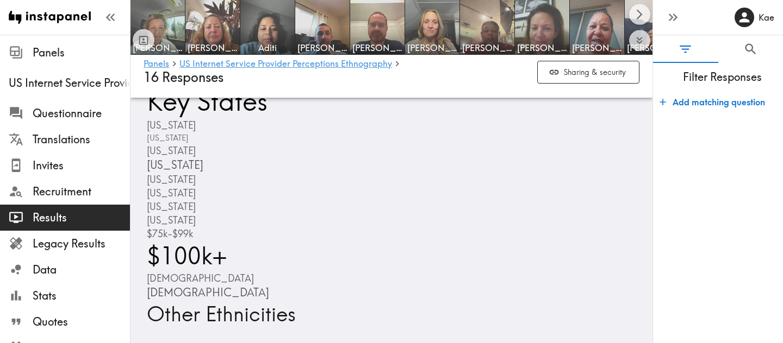
scroll to position [643, 0]
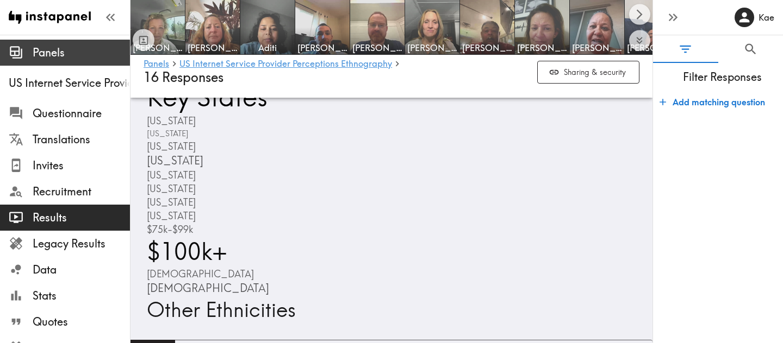
click at [55, 52] on span "Panels" at bounding box center [81, 52] width 97 height 15
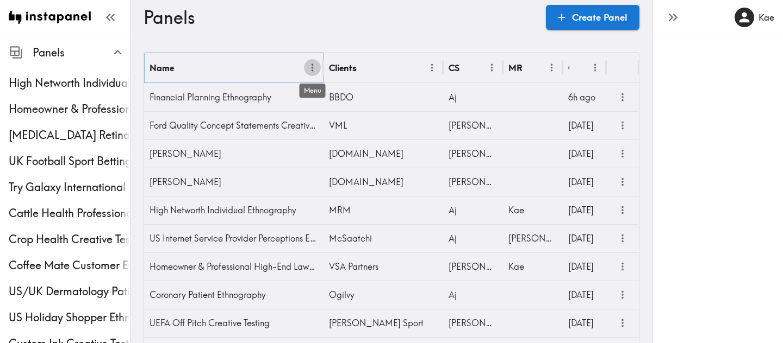
click at [311, 65] on icon "Menu" at bounding box center [312, 67] width 11 height 11
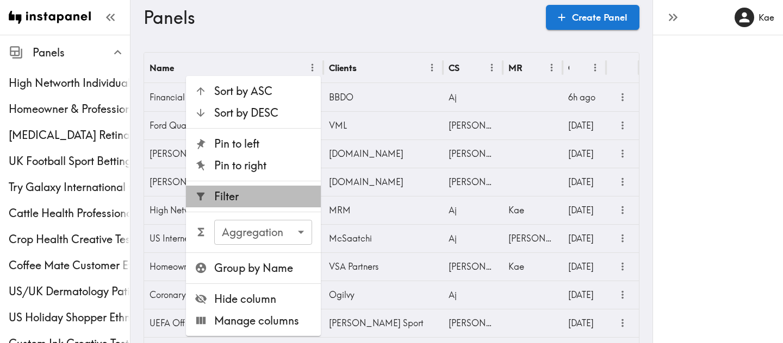
click at [273, 197] on span "Filter" at bounding box center [263, 196] width 98 height 15
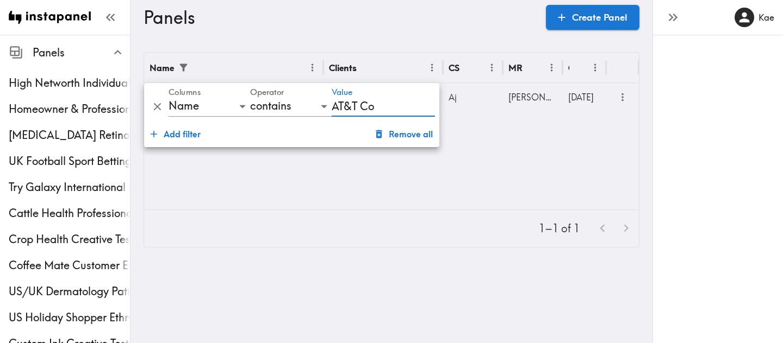
type input "AT&T Co"
click at [378, 184] on div "Name Clients CS MR Created AT&T Connectivity Customer Ethnography ATT Aj Stewar…" at bounding box center [391, 131] width 495 height 157
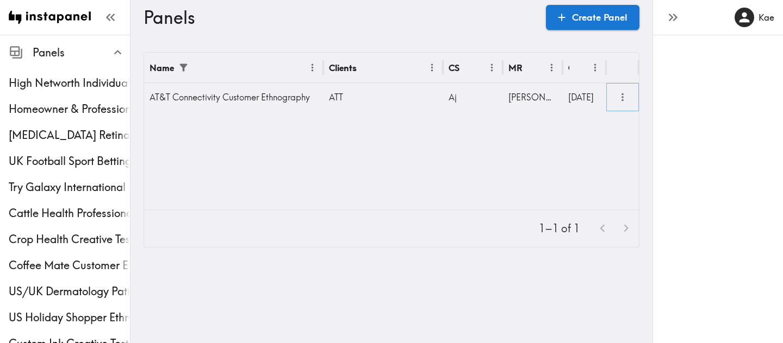
click at [624, 97] on icon "more" at bounding box center [622, 97] width 13 height 13
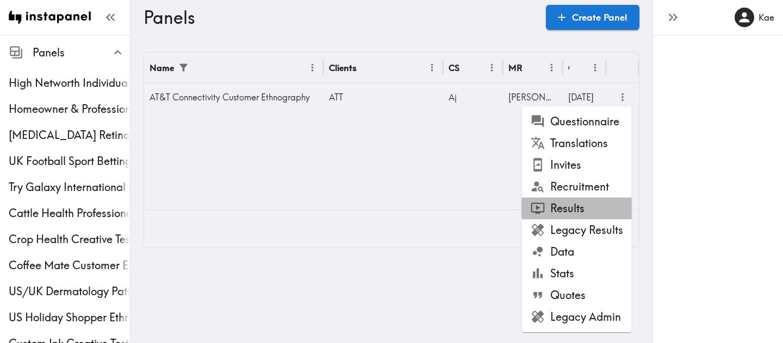
click at [576, 204] on li "Results" at bounding box center [577, 209] width 110 height 22
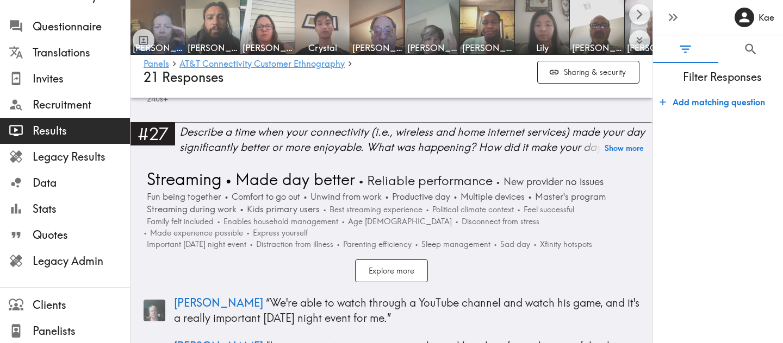
scroll to position [4722, 0]
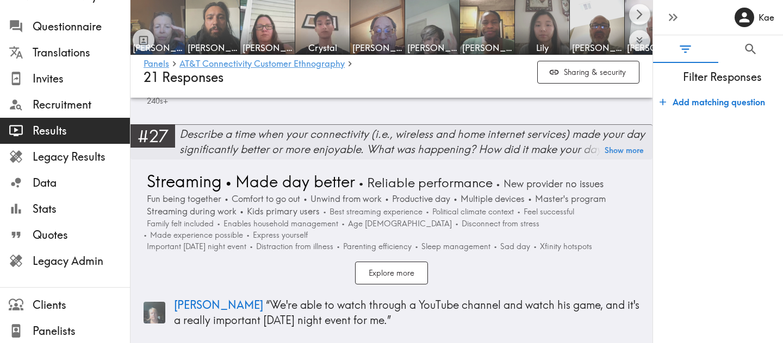
click at [275, 145] on div "Describe a time when your connectivity (i.e., wireless and home internet servic…" at bounding box center [415, 142] width 473 height 30
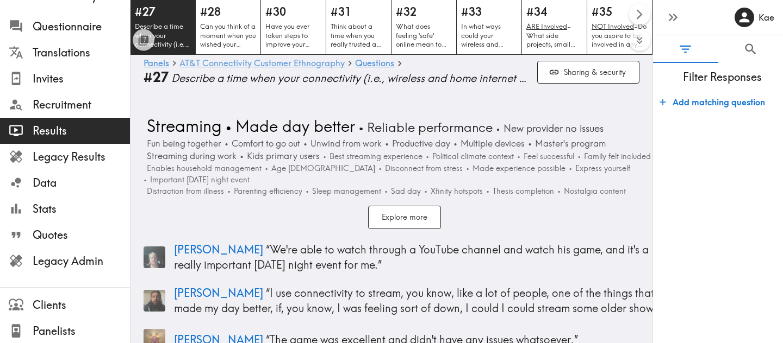
click at [323, 65] on link "AT&T Connectivity Customer Ethnography" at bounding box center [261, 64] width 165 height 10
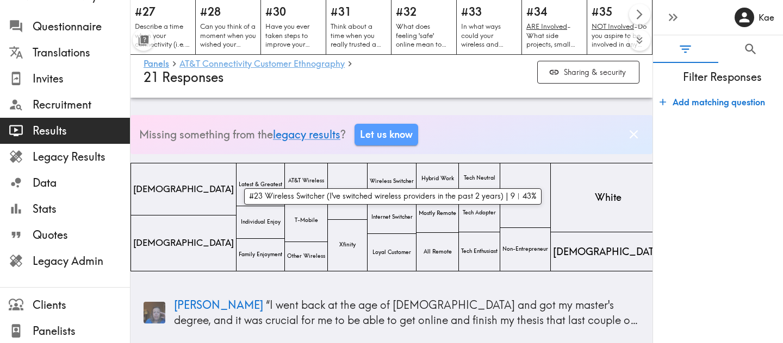
scroll to position [214, 0]
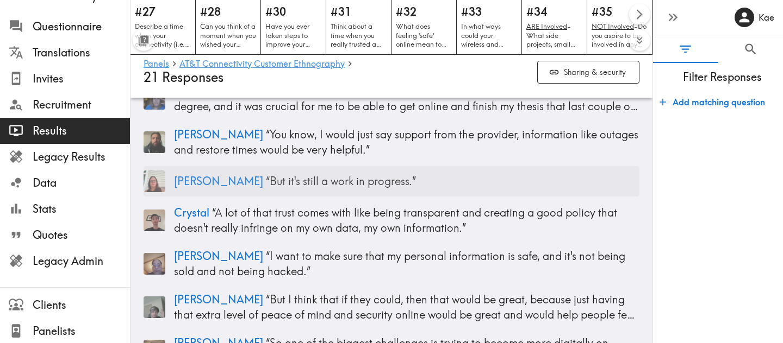
click at [399, 183] on p "Kelly “ But it's still a work in progress. ”" at bounding box center [406, 181] width 465 height 15
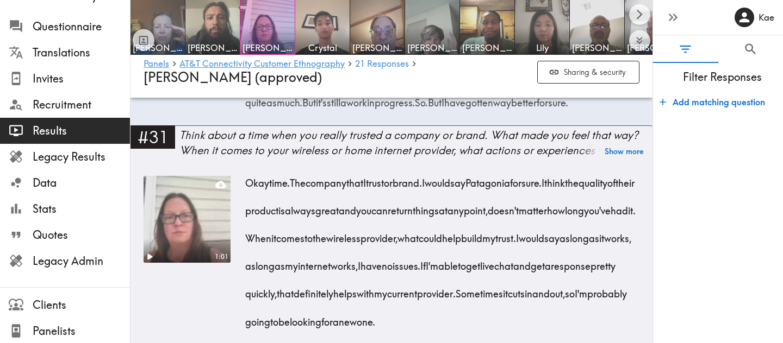
scroll to position [2760, 0]
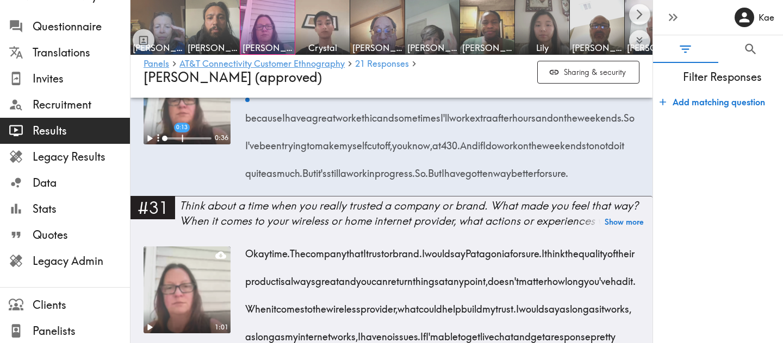
drag, startPoint x: 501, startPoint y: 174, endPoint x: 631, endPoint y: 201, distance: 132.7
click at [631, 184] on div "Yes, I do it all the time because I work from home, so sometimes it's hard for …" at bounding box center [443, 128] width 391 height 111
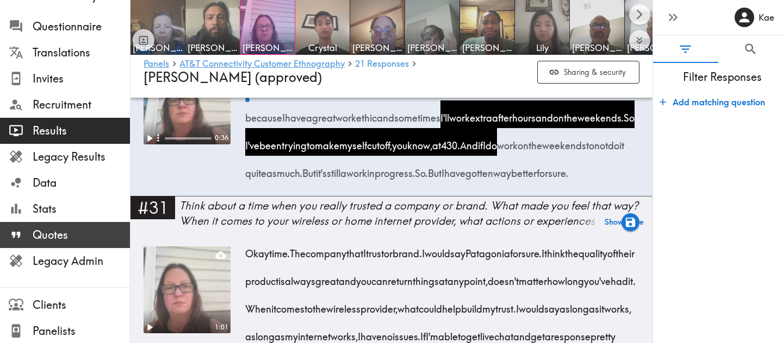
click at [55, 231] on span "Quotes" at bounding box center [81, 235] width 97 height 15
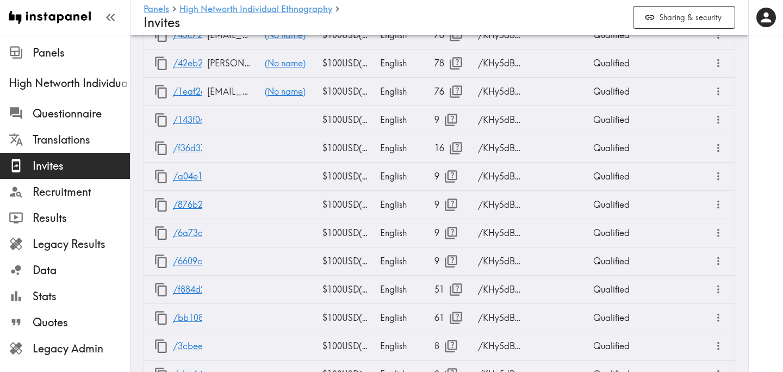
scroll to position [1802, 0]
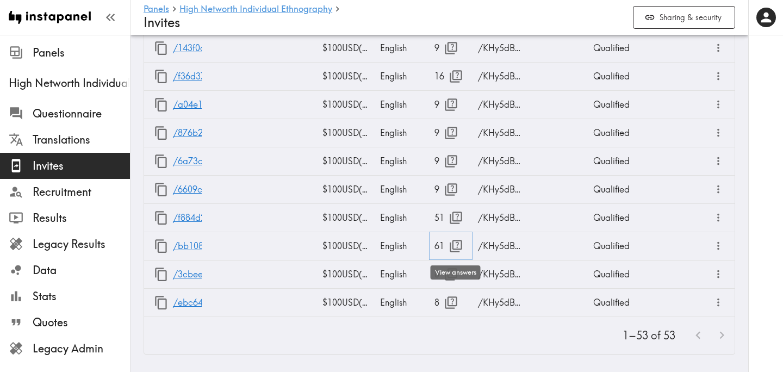
click at [457, 248] on icon "button" at bounding box center [455, 246] width 15 height 15
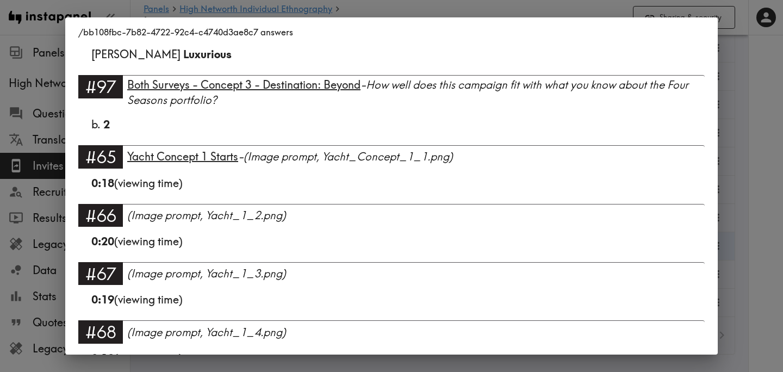
scroll to position [3737, 0]
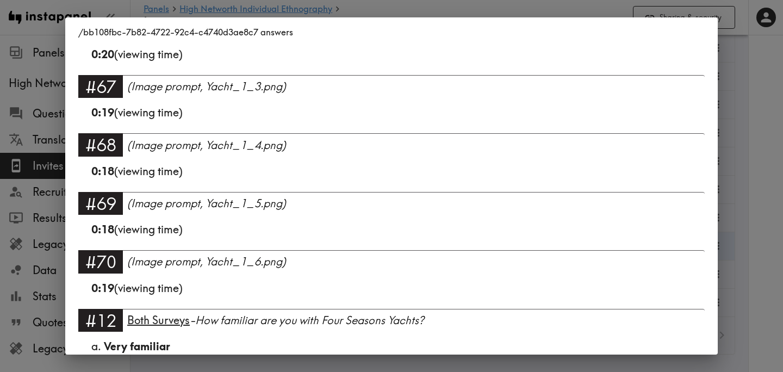
click at [758, 159] on div "/bb108fbc-7b82-4722-92c4-c4740d3ae8c7 answers Language English #1 There is a ne…" at bounding box center [391, 186] width 783 height 372
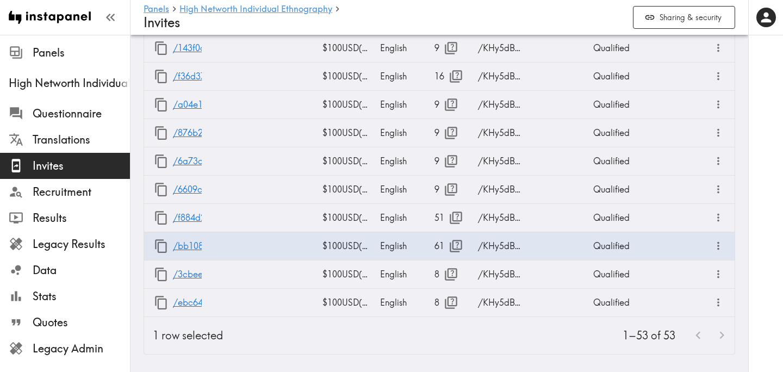
click at [759, 166] on div at bounding box center [765, 186] width 35 height 372
click at [455, 248] on icon "button" at bounding box center [455, 246] width 13 height 13
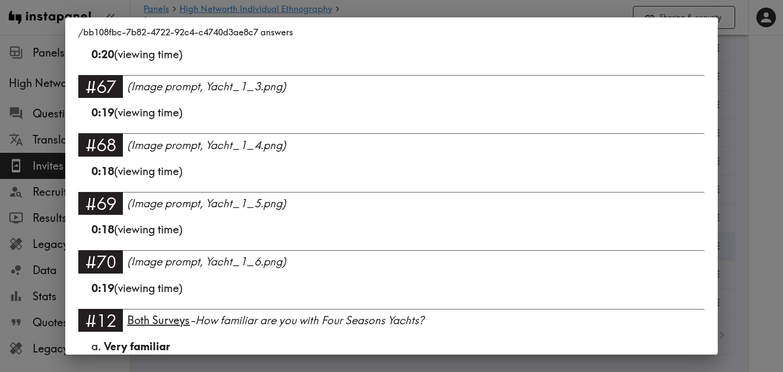
scroll to position [3865, 0]
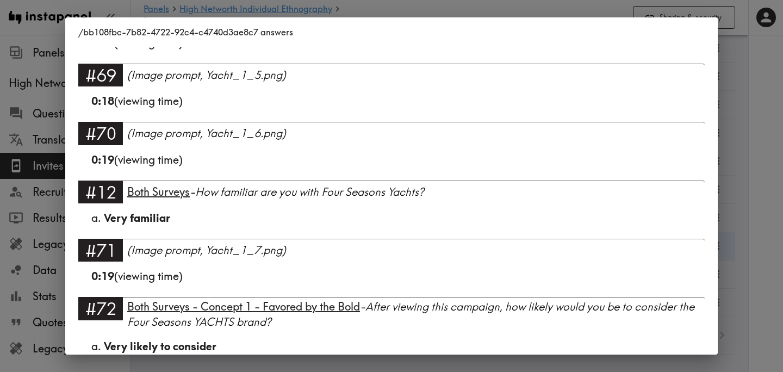
click at [753, 143] on div "/bb108fbc-7b82-4722-92c4-c4740d3ae8c7 answers Language English #1 There is a ne…" at bounding box center [391, 186] width 783 height 372
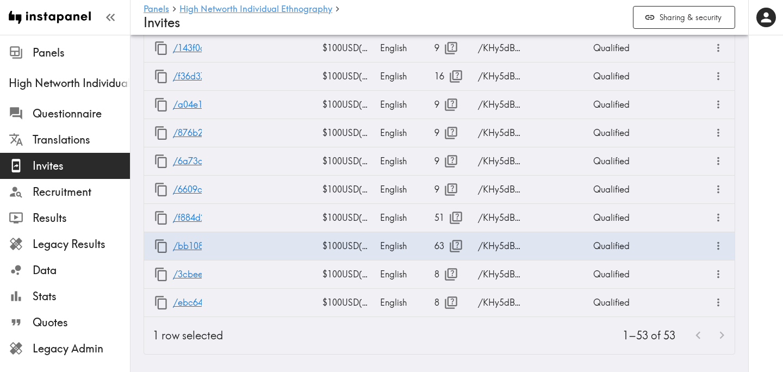
click at [755, 146] on div at bounding box center [765, 186] width 35 height 372
click at [452, 247] on icon "button" at bounding box center [455, 246] width 15 height 15
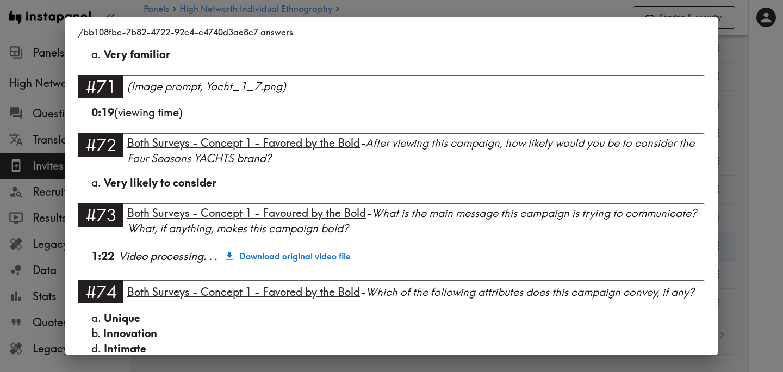
scroll to position [4016, 0]
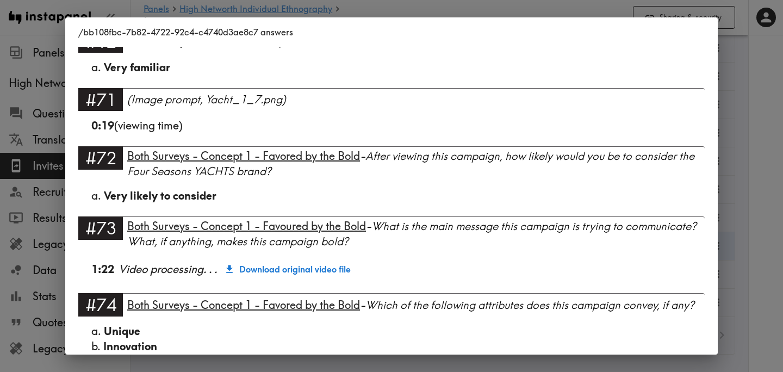
click at [754, 180] on div "/bb108fbc-7b82-4722-92c4-c4740d3ae8c7 answers Language English #1 There is a ne…" at bounding box center [391, 186] width 783 height 372
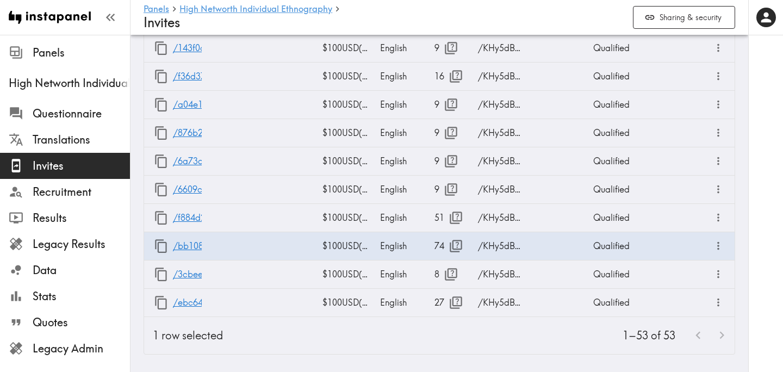
click at [754, 181] on div at bounding box center [765, 186] width 35 height 372
click at [455, 305] on icon "button" at bounding box center [455, 302] width 13 height 13
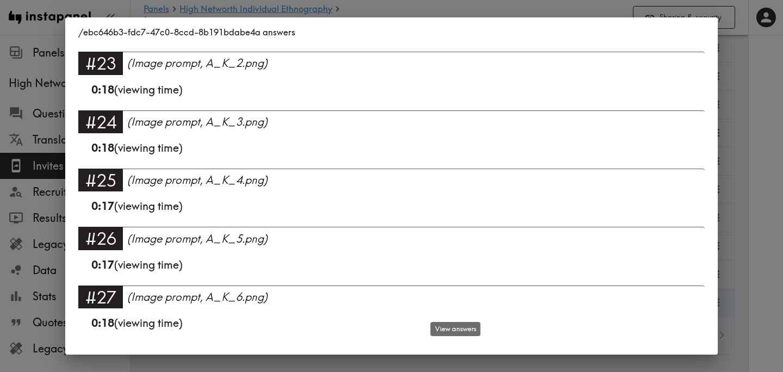
scroll to position [1514, 0]
click at [756, 110] on div "/ebc646b3-fdc7-47c0-8ccd-8b191bdabe4a answers Language English #1 There is a ne…" at bounding box center [391, 186] width 783 height 372
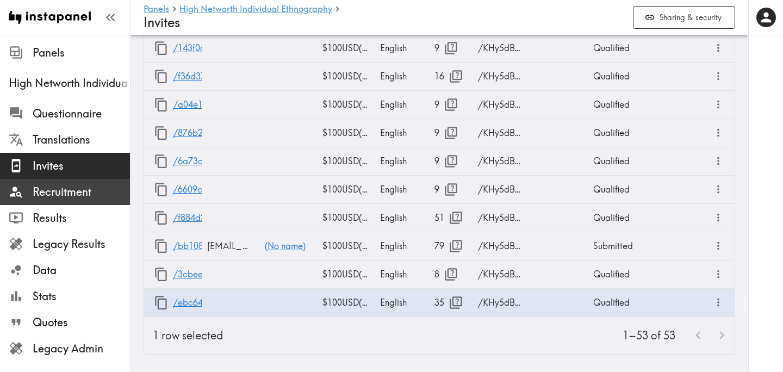
click at [81, 191] on span "Recruitment" at bounding box center [81, 191] width 97 height 15
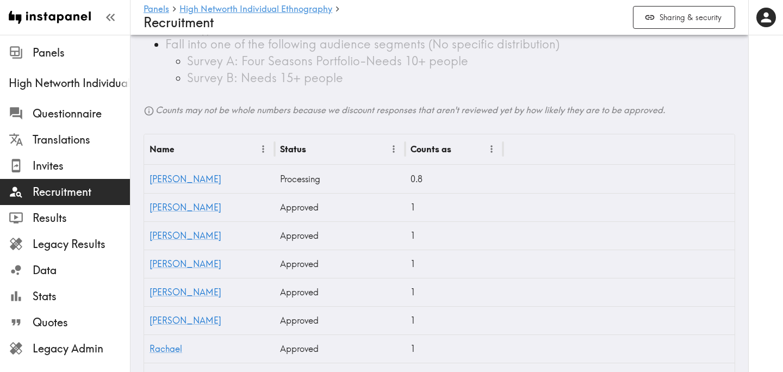
scroll to position [205, 0]
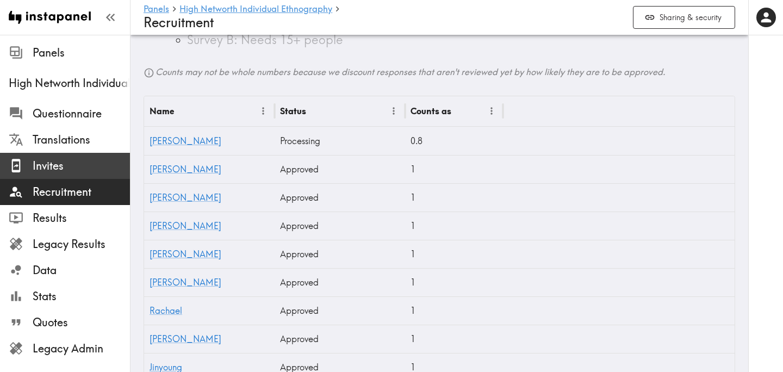
click at [71, 168] on span "Invites" at bounding box center [81, 165] width 97 height 15
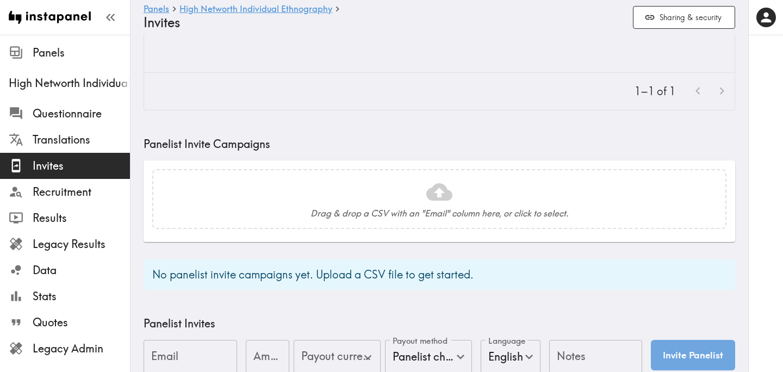
type input "US Global Equivalent - converted and cost-of-living adjusted"
type input "USD - US Dollar ([GEOGRAPHIC_DATA], [US_STATE], [GEOGRAPHIC_DATA], [GEOGRAPHIC_…"
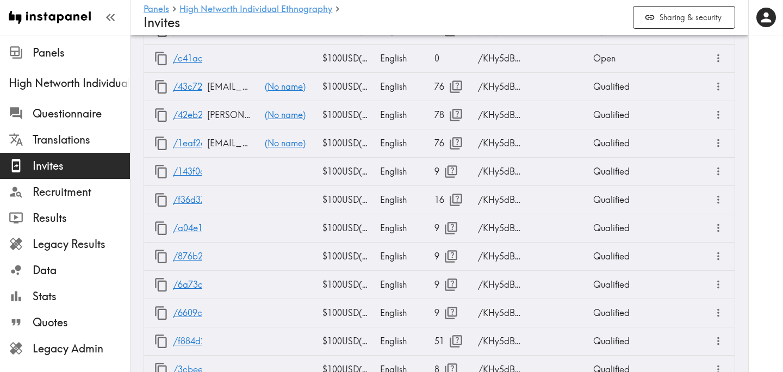
scroll to position [1802, 0]
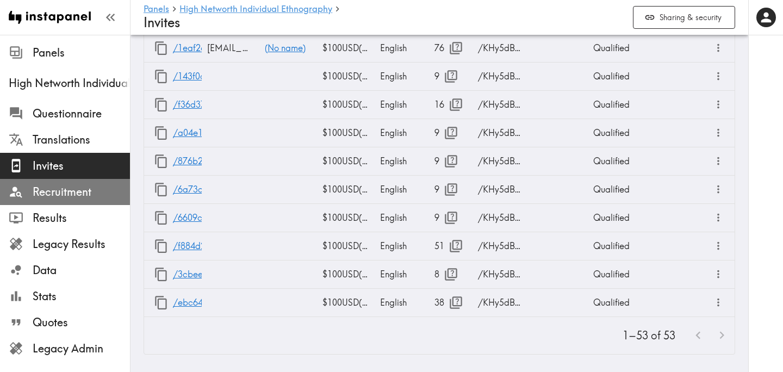
click at [61, 190] on span "Recruitment" at bounding box center [81, 191] width 97 height 15
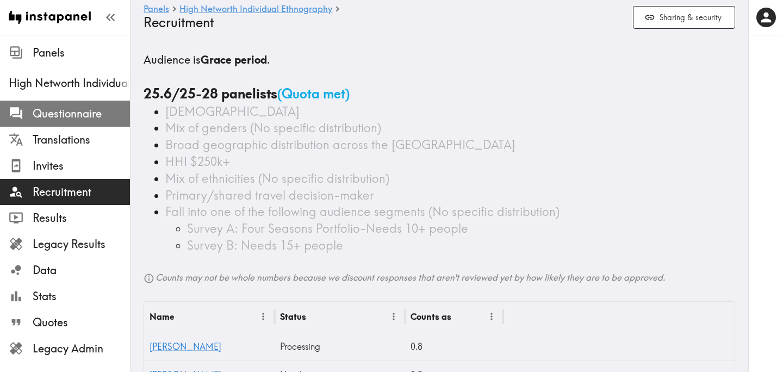
click at [97, 115] on span "Questionnaire" at bounding box center [81, 113] width 97 height 15
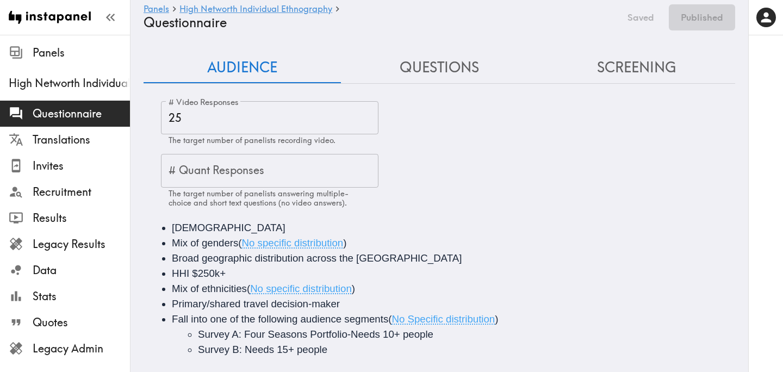
click at [261, 133] on input "25" at bounding box center [269, 118] width 217 height 34
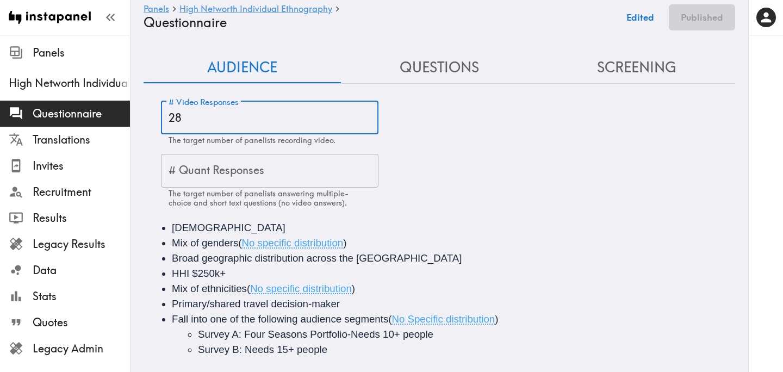
type input "28"
click at [596, 176] on div "# Video Responses 28 # Video Responses The target number of panelists recording…" at bounding box center [448, 154] width 574 height 107
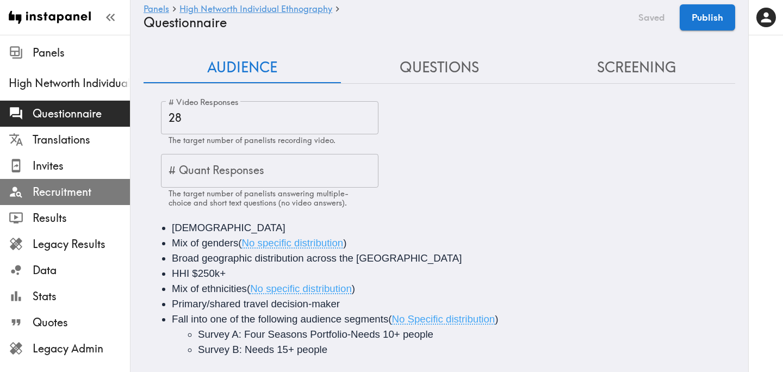
click at [77, 196] on span "Recruitment" at bounding box center [81, 191] width 97 height 15
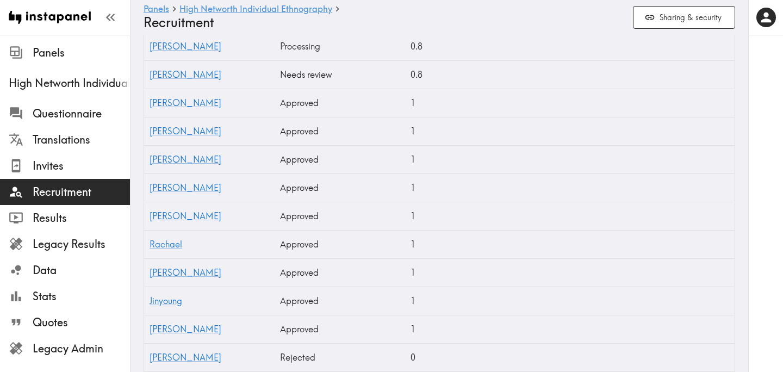
scroll to position [891, 0]
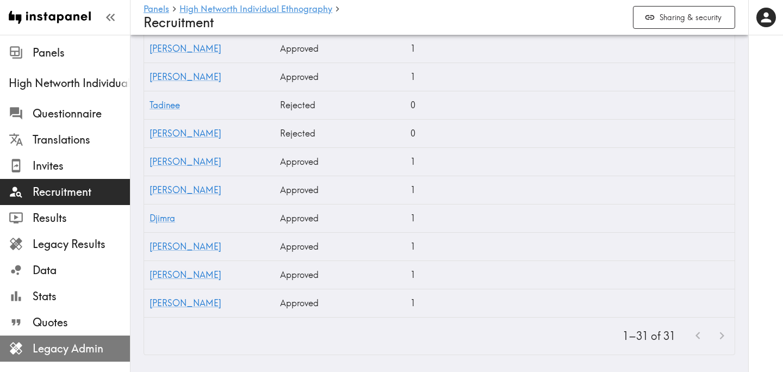
click at [86, 339] on span "Legacy Admin" at bounding box center [81, 349] width 97 height 20
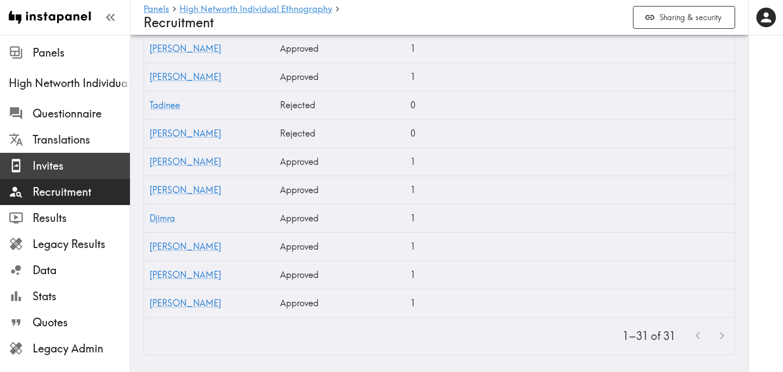
click at [102, 176] on div "Invites" at bounding box center [65, 166] width 130 height 28
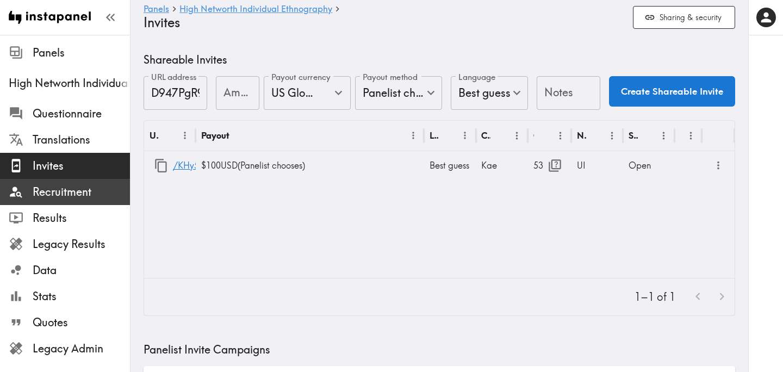
click at [60, 197] on span "Recruitment" at bounding box center [81, 191] width 97 height 15
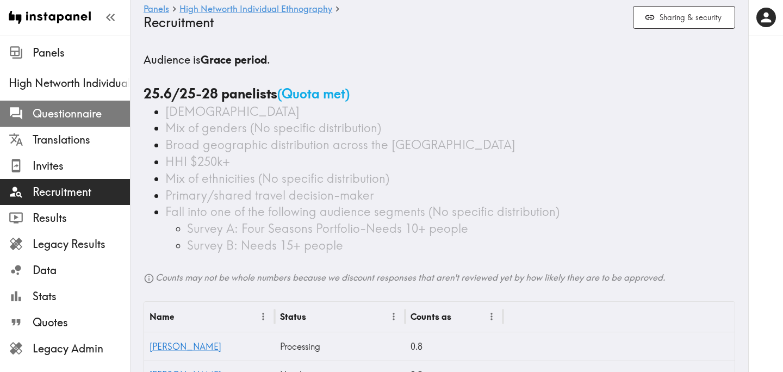
click at [83, 118] on span "Questionnaire" at bounding box center [81, 113] width 97 height 15
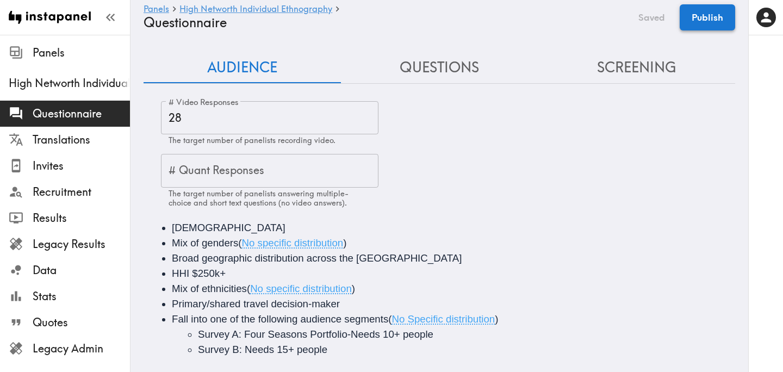
click at [695, 19] on button "Publish" at bounding box center [706, 17] width 55 height 26
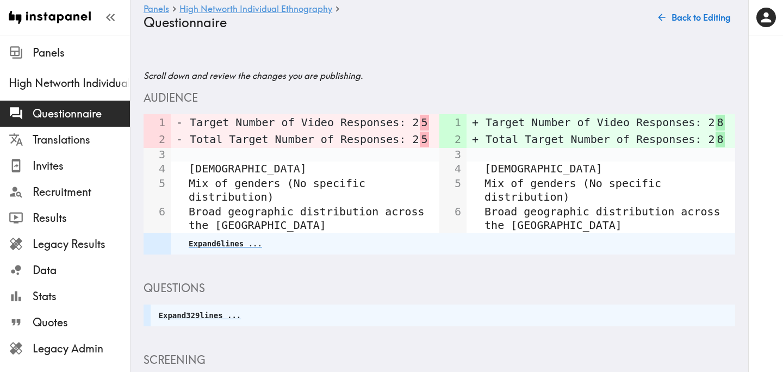
scroll to position [288, 0]
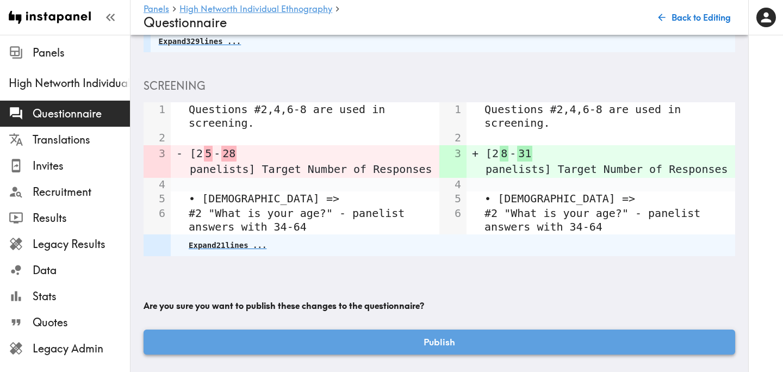
click at [424, 332] on button "Publish" at bounding box center [438, 341] width 591 height 25
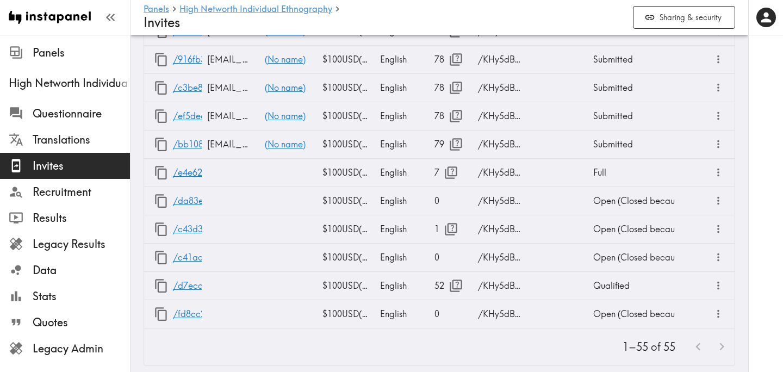
scroll to position [1858, 0]
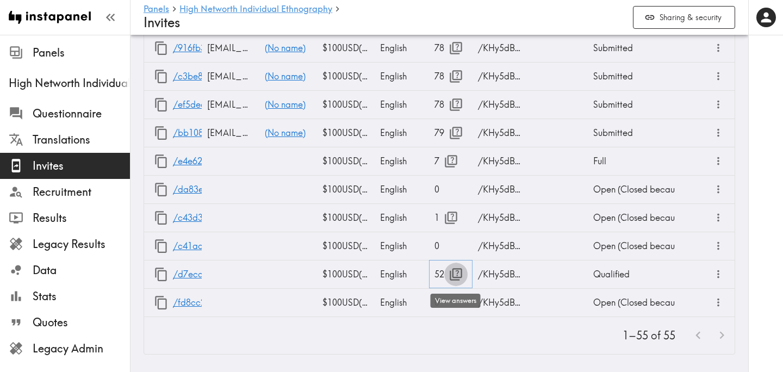
click at [457, 272] on icon "button" at bounding box center [455, 274] width 15 height 15
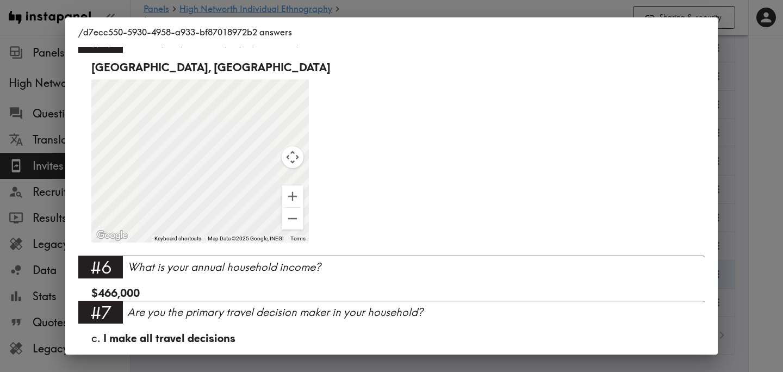
scroll to position [0, 0]
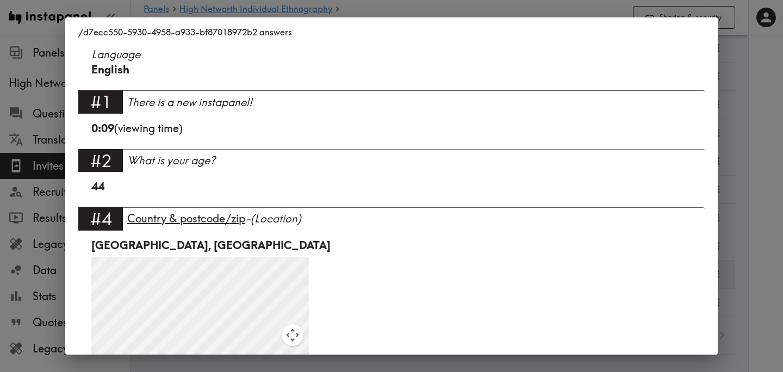
click at [754, 148] on div "/d7ecc550-5930-4958-a933-bf87018972b2 answers Language English #1 There is a ne…" at bounding box center [391, 186] width 783 height 372
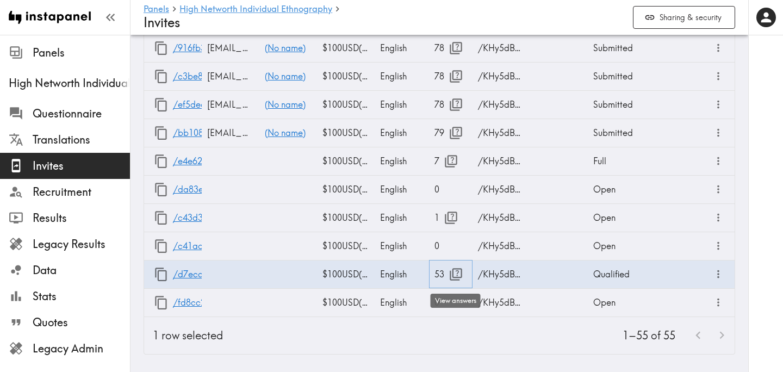
click at [456, 274] on icon "button" at bounding box center [455, 274] width 15 height 15
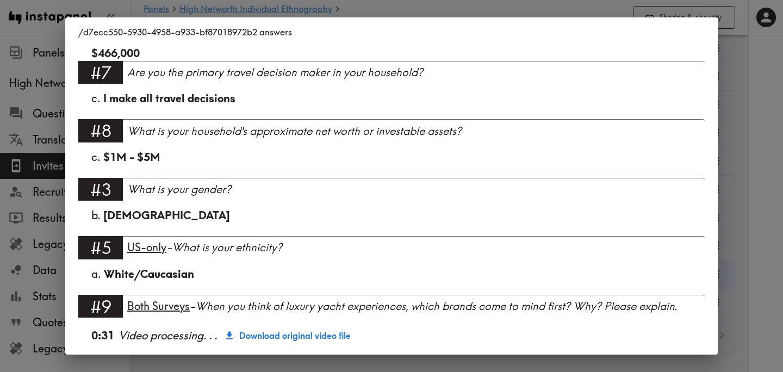
scroll to position [420, 0]
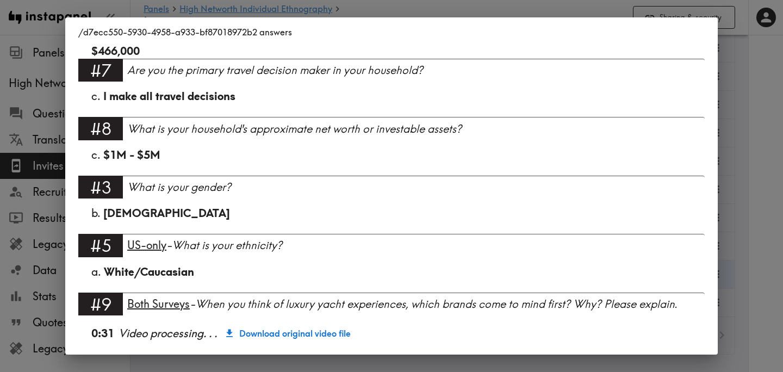
click at [734, 118] on div "/d7ecc550-5930-4958-a933-bf87018972b2 answers Language English #1 There is a ne…" at bounding box center [391, 186] width 783 height 372
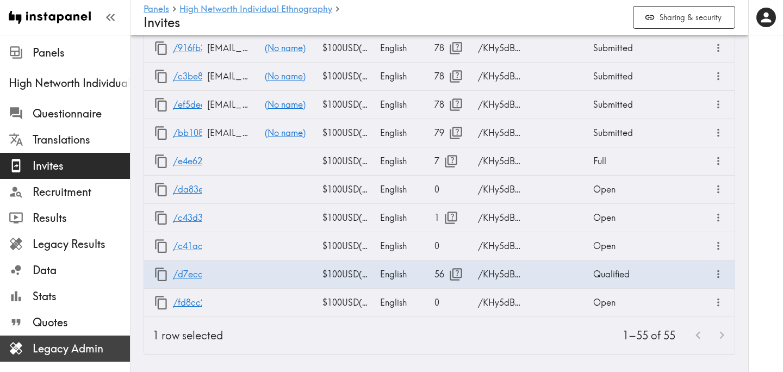
click at [113, 357] on span "Legacy Admin" at bounding box center [81, 349] width 97 height 20
